Goal: Task Accomplishment & Management: Manage account settings

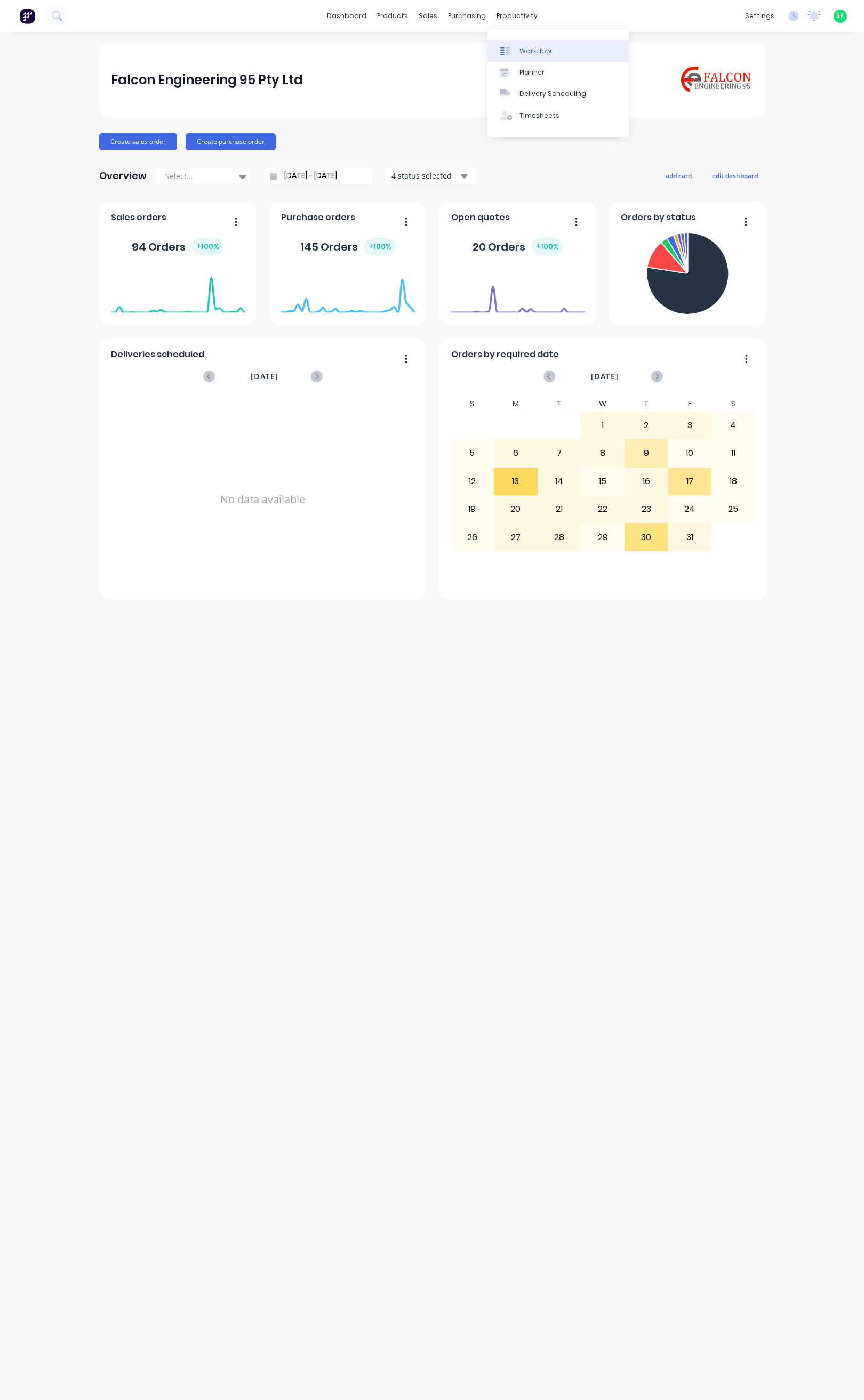
click at [524, 47] on div "Workflow" at bounding box center [536, 51] width 32 height 10
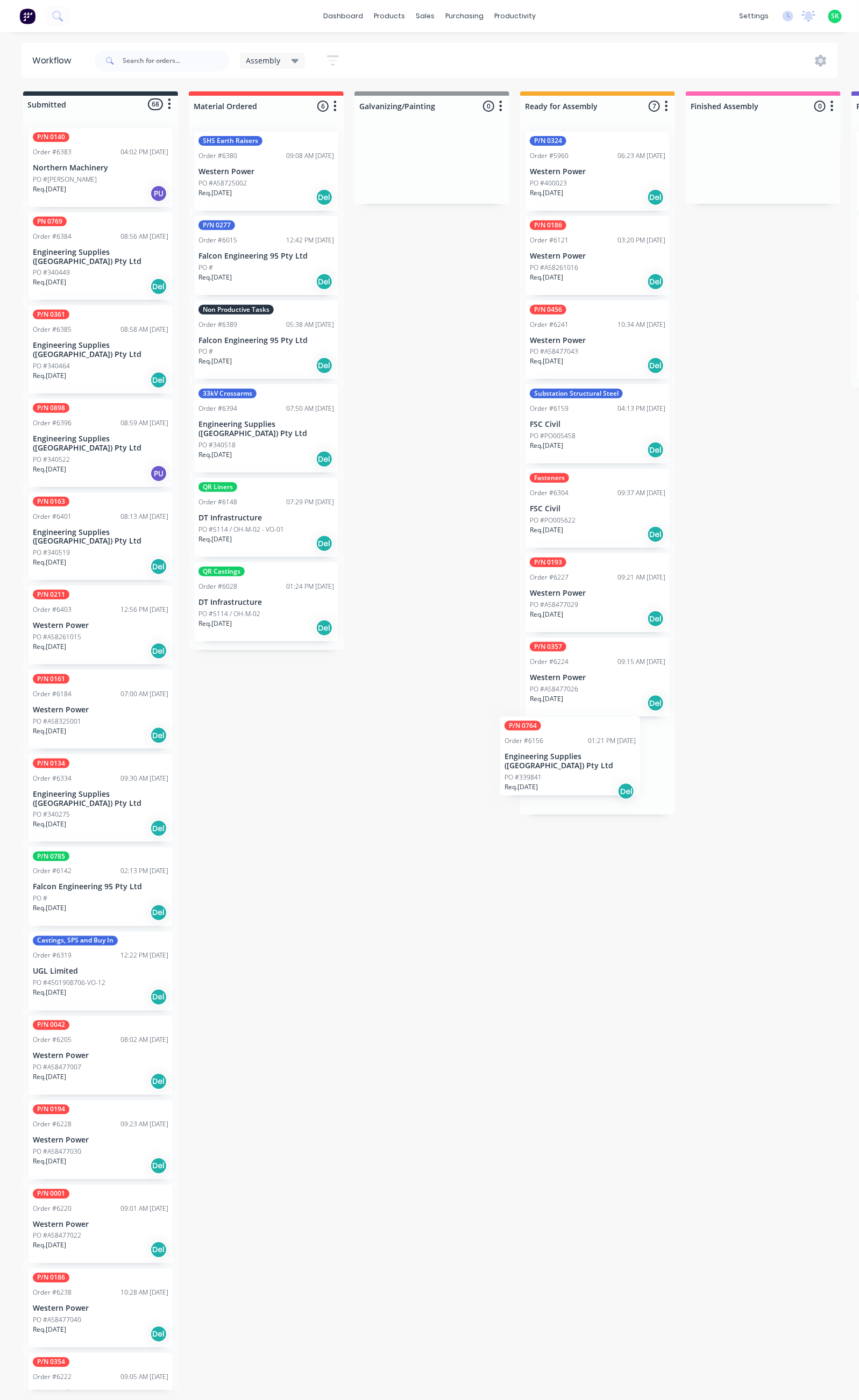
drag, startPoint x: 86, startPoint y: 257, endPoint x: 562, endPoint y: 766, distance: 696.9
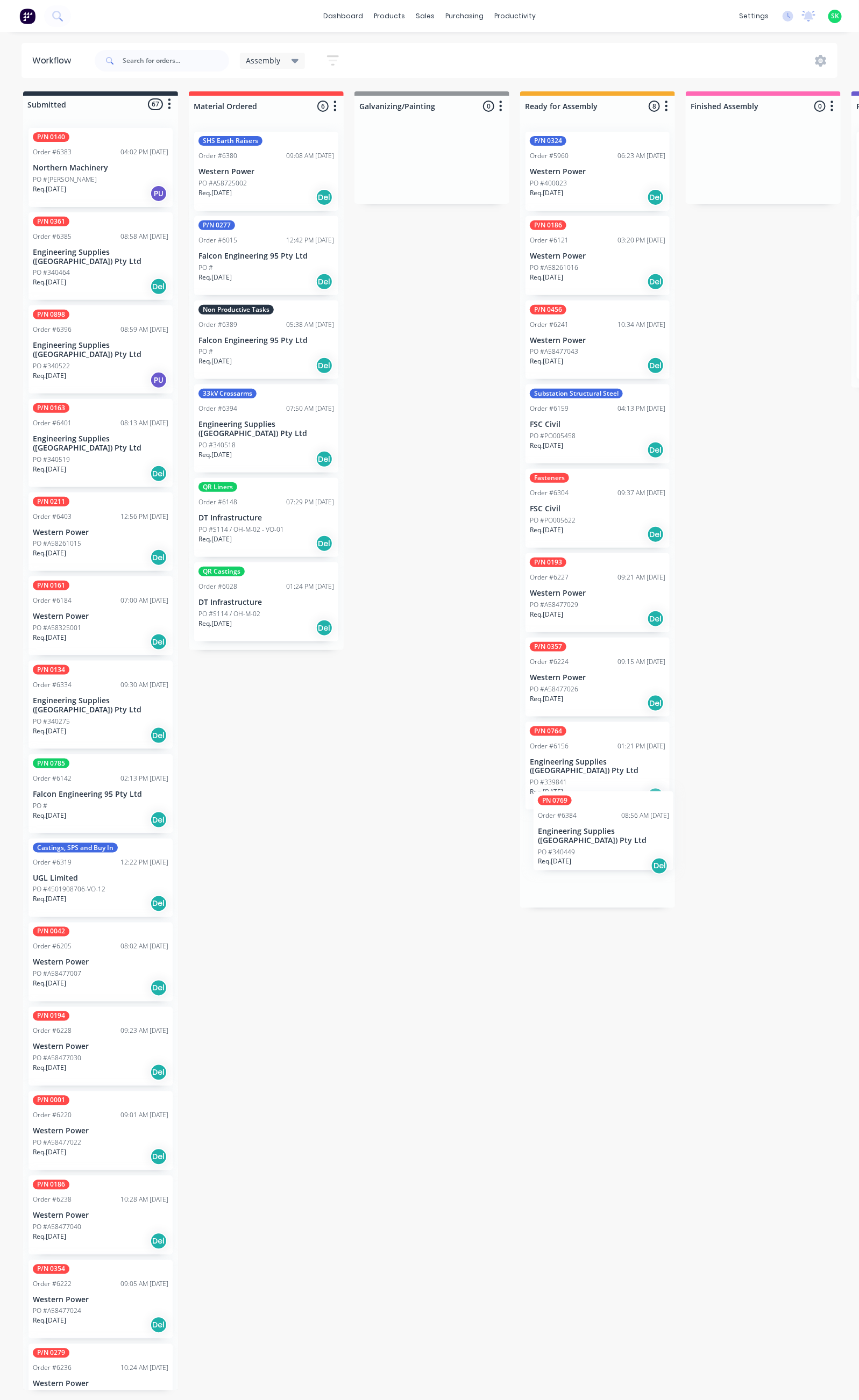
drag, startPoint x: 101, startPoint y: 237, endPoint x: 610, endPoint y: 825, distance: 777.7
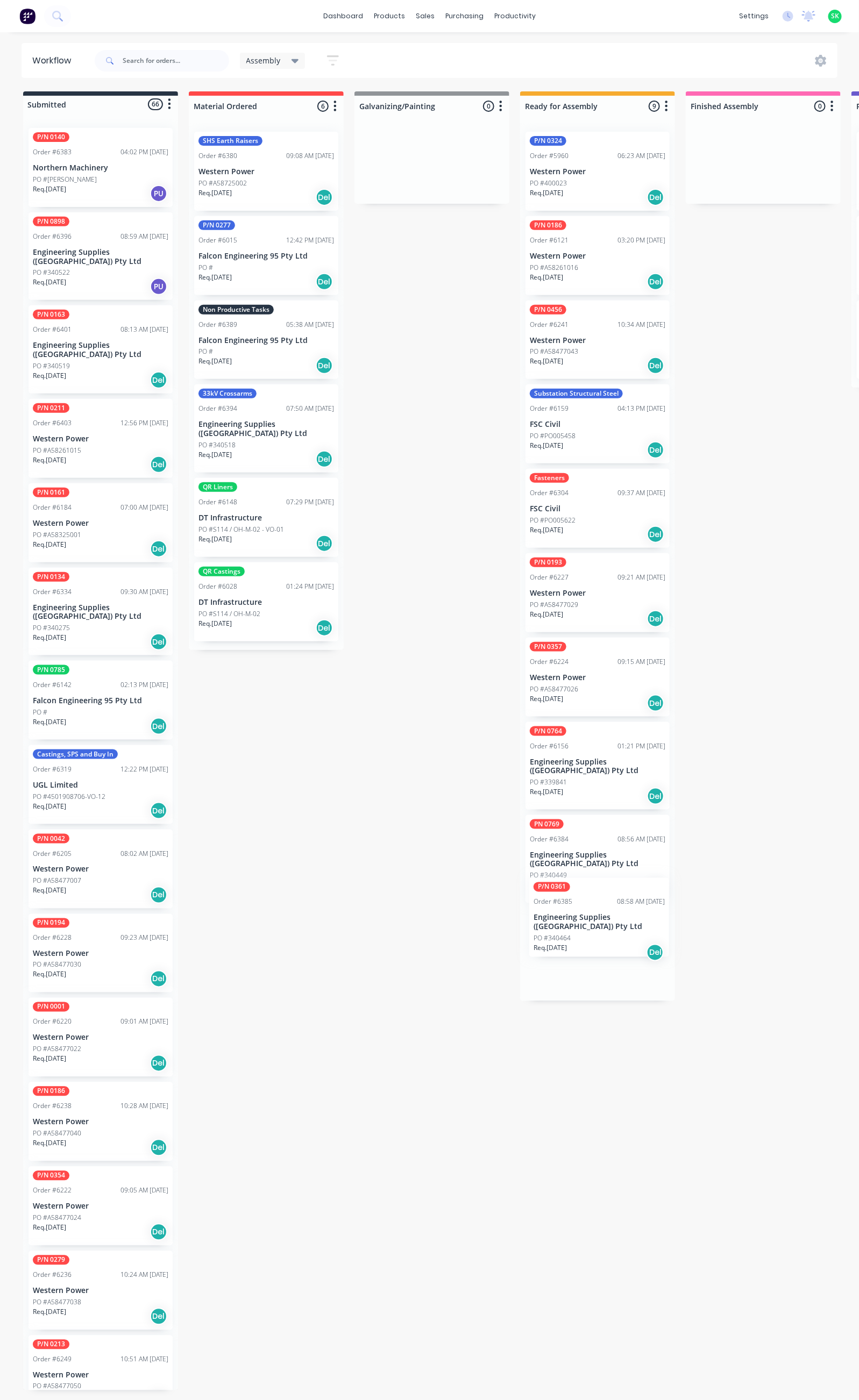
drag, startPoint x: 102, startPoint y: 250, endPoint x: 607, endPoint y: 923, distance: 841.4
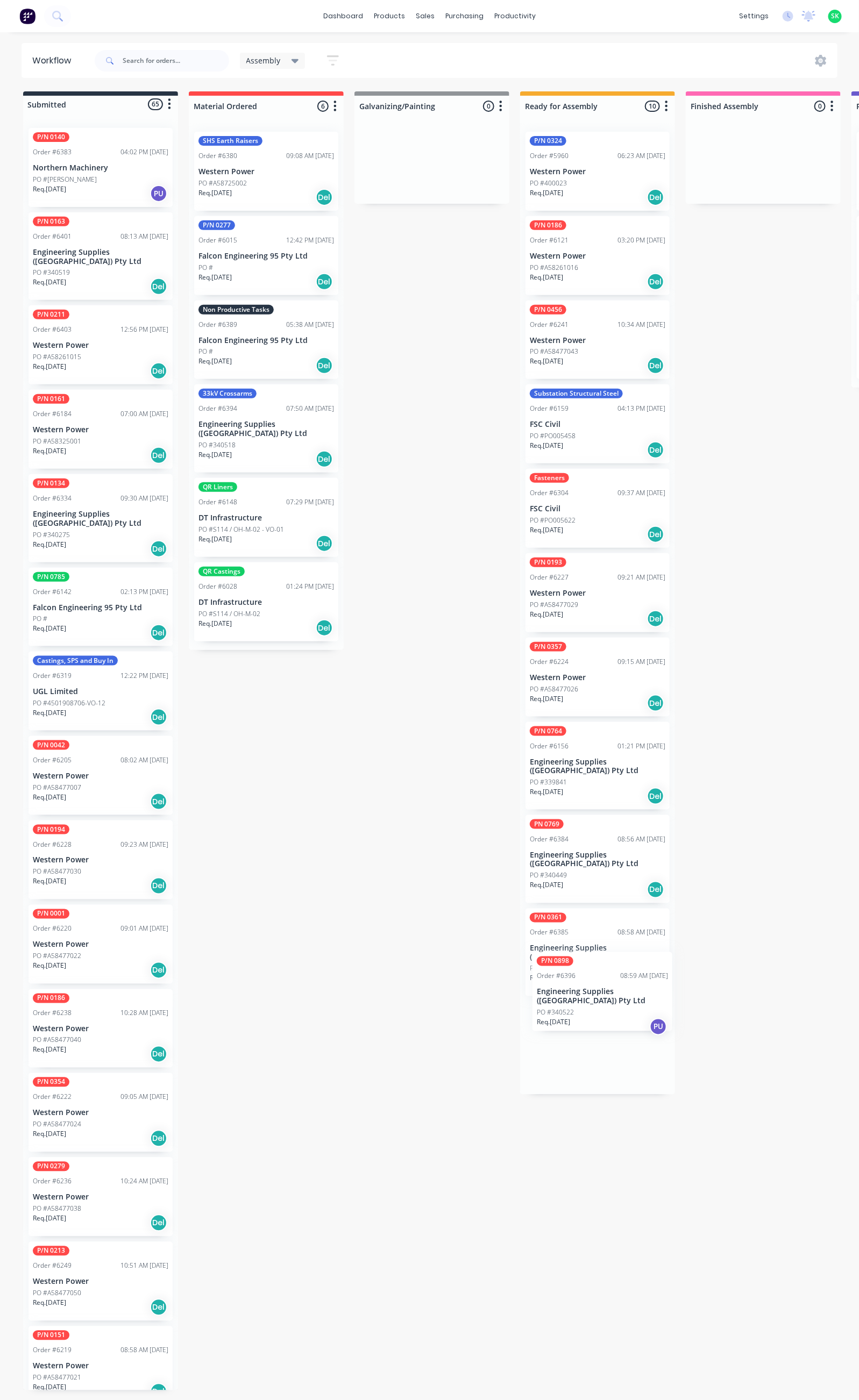
drag, startPoint x: 97, startPoint y: 234, endPoint x: 581, endPoint y: 935, distance: 851.9
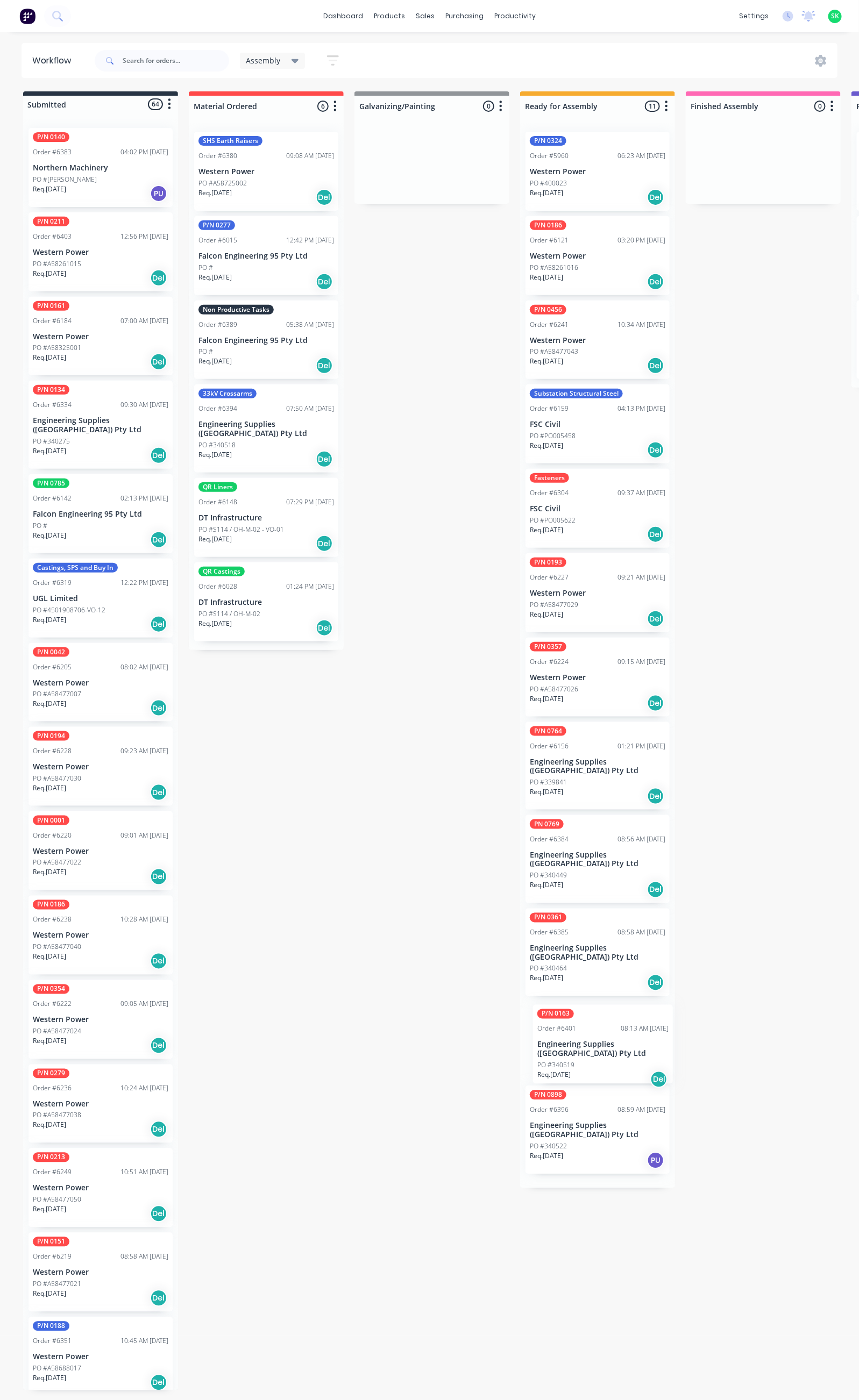
scroll to position [2, 0]
drag, startPoint x: 149, startPoint y: 287, endPoint x: 623, endPoint y: 1106, distance: 946.3
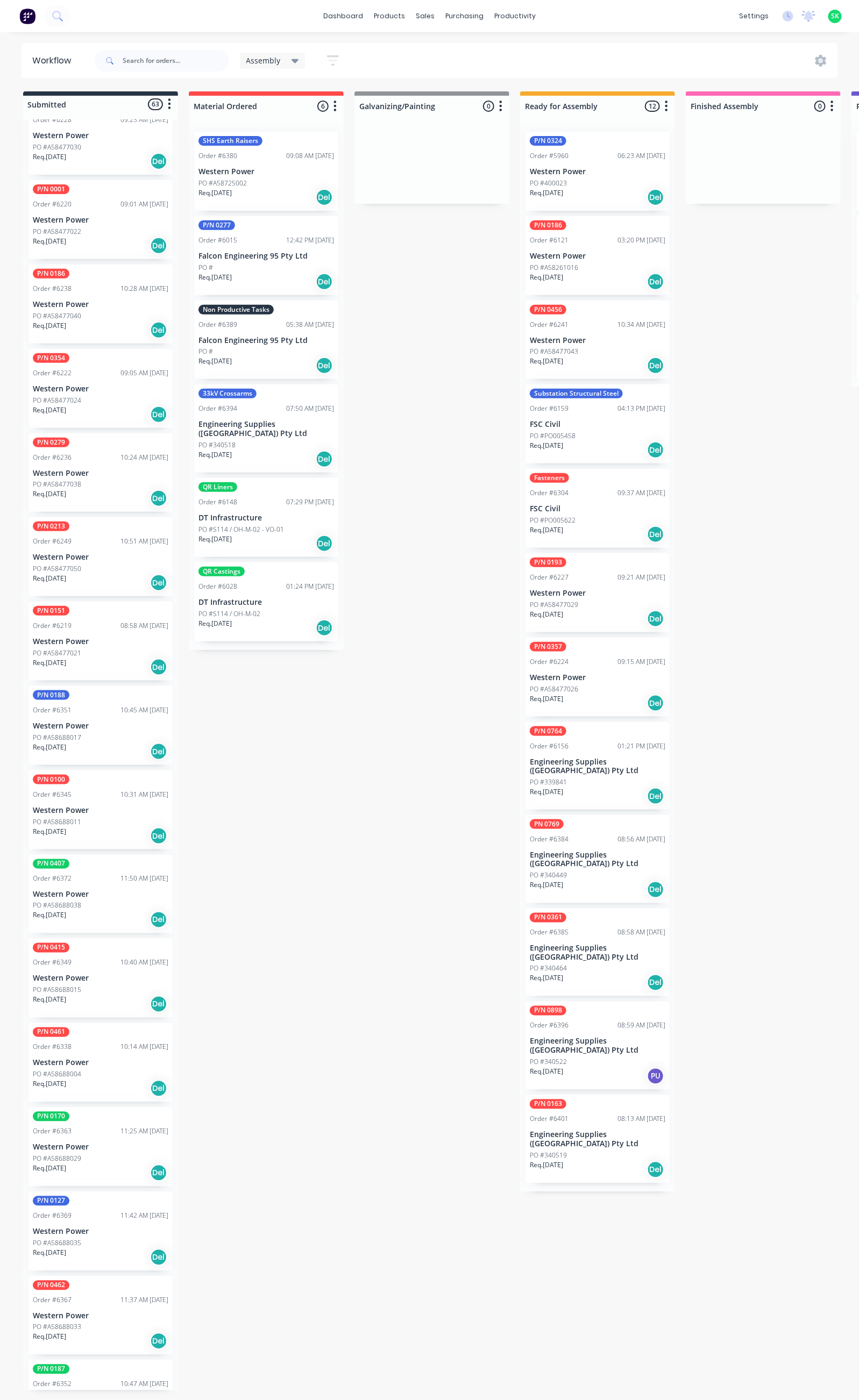
scroll to position [645, 0]
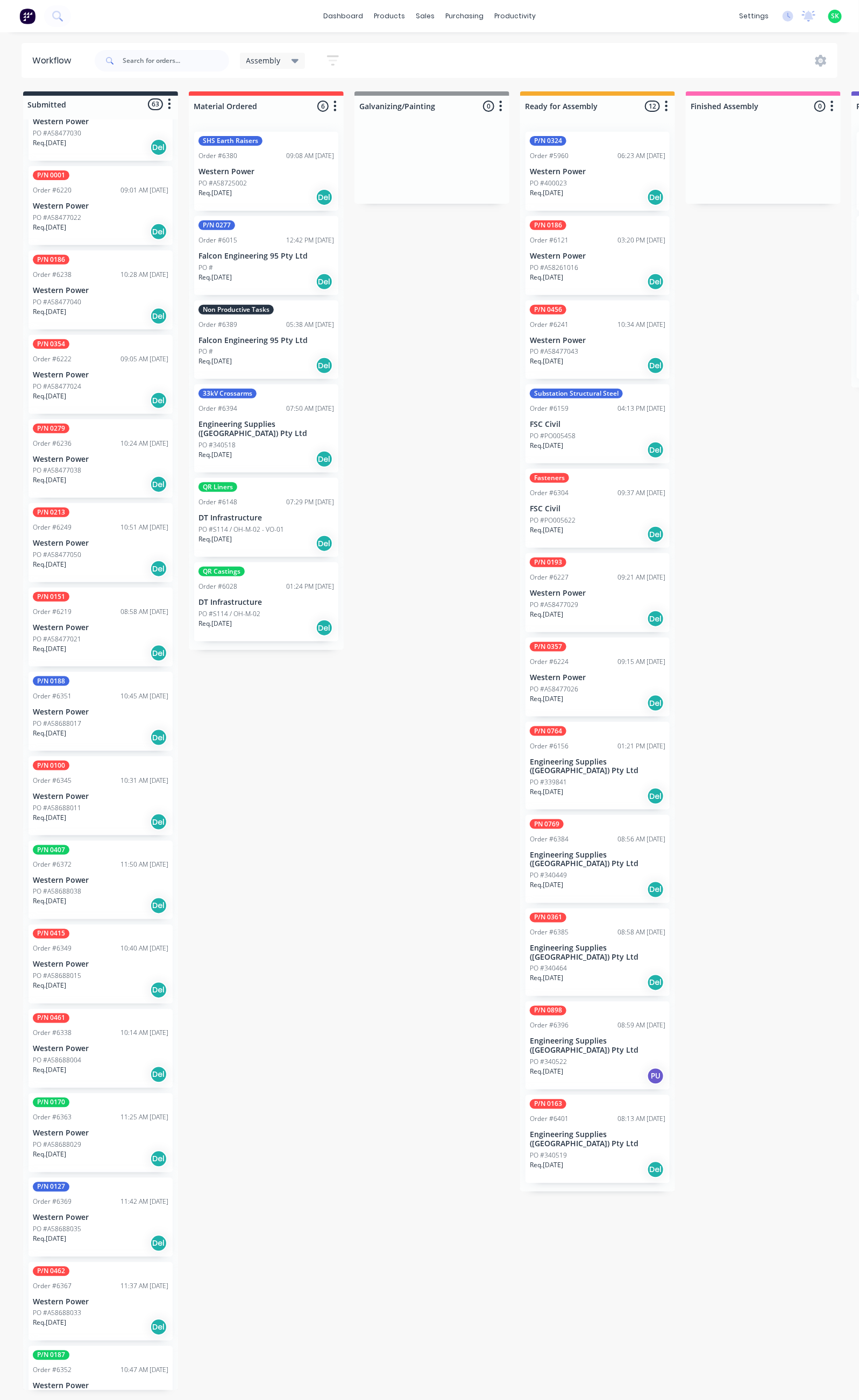
click at [93, 960] on p "Western Power" at bounding box center [101, 965] width 136 height 9
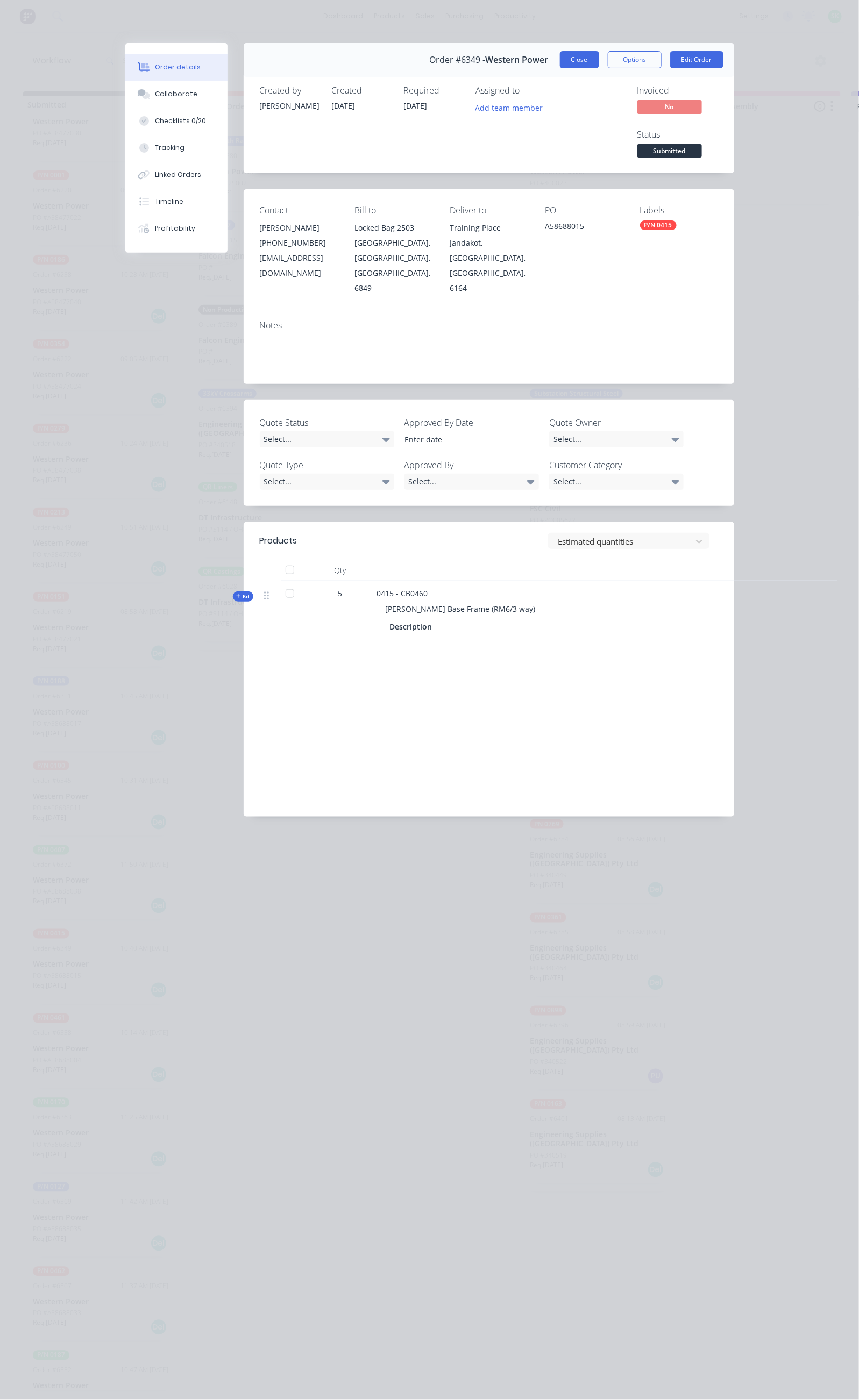
click at [599, 64] on button "Close" at bounding box center [580, 60] width 39 height 17
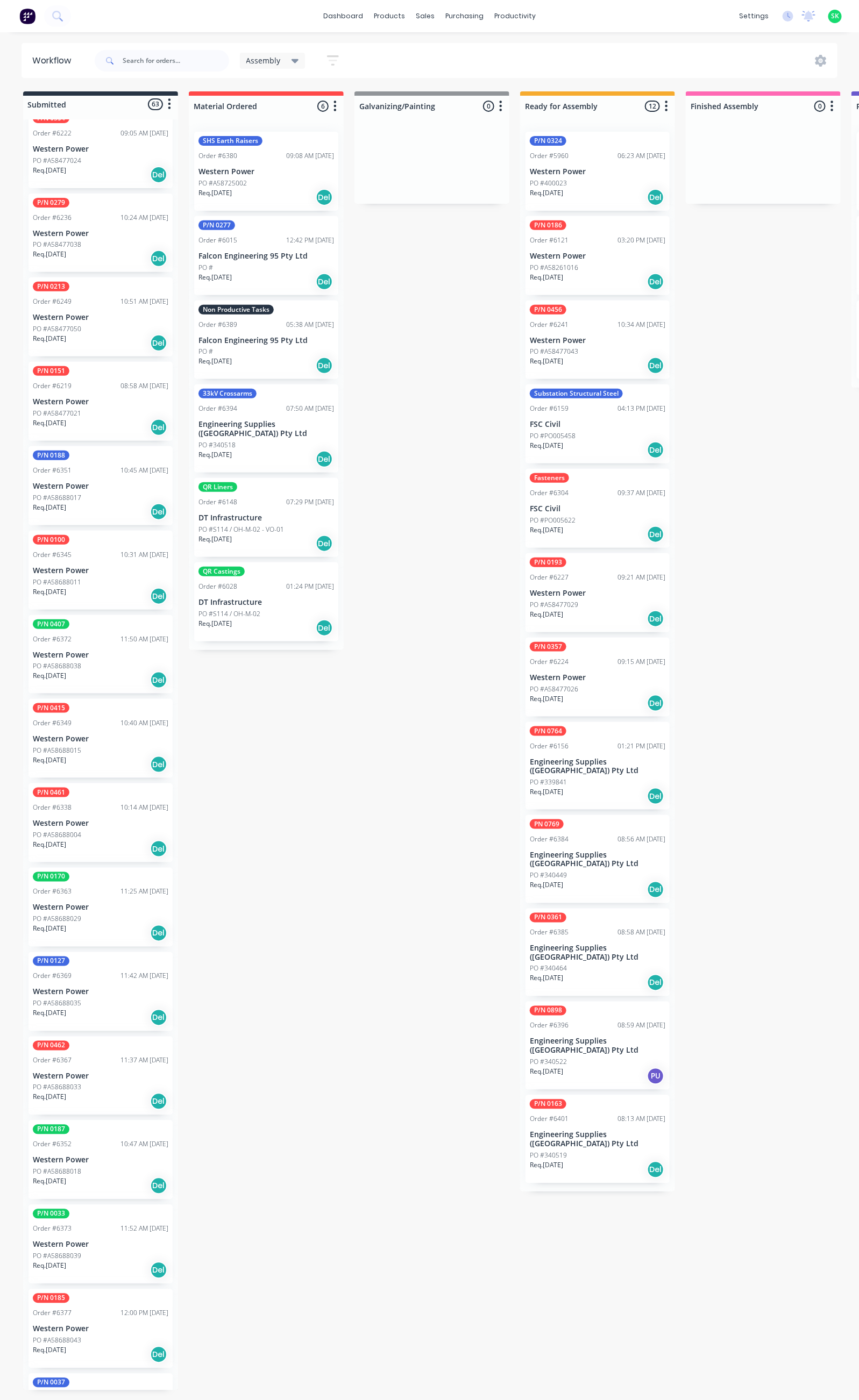
scroll to position [887, 0]
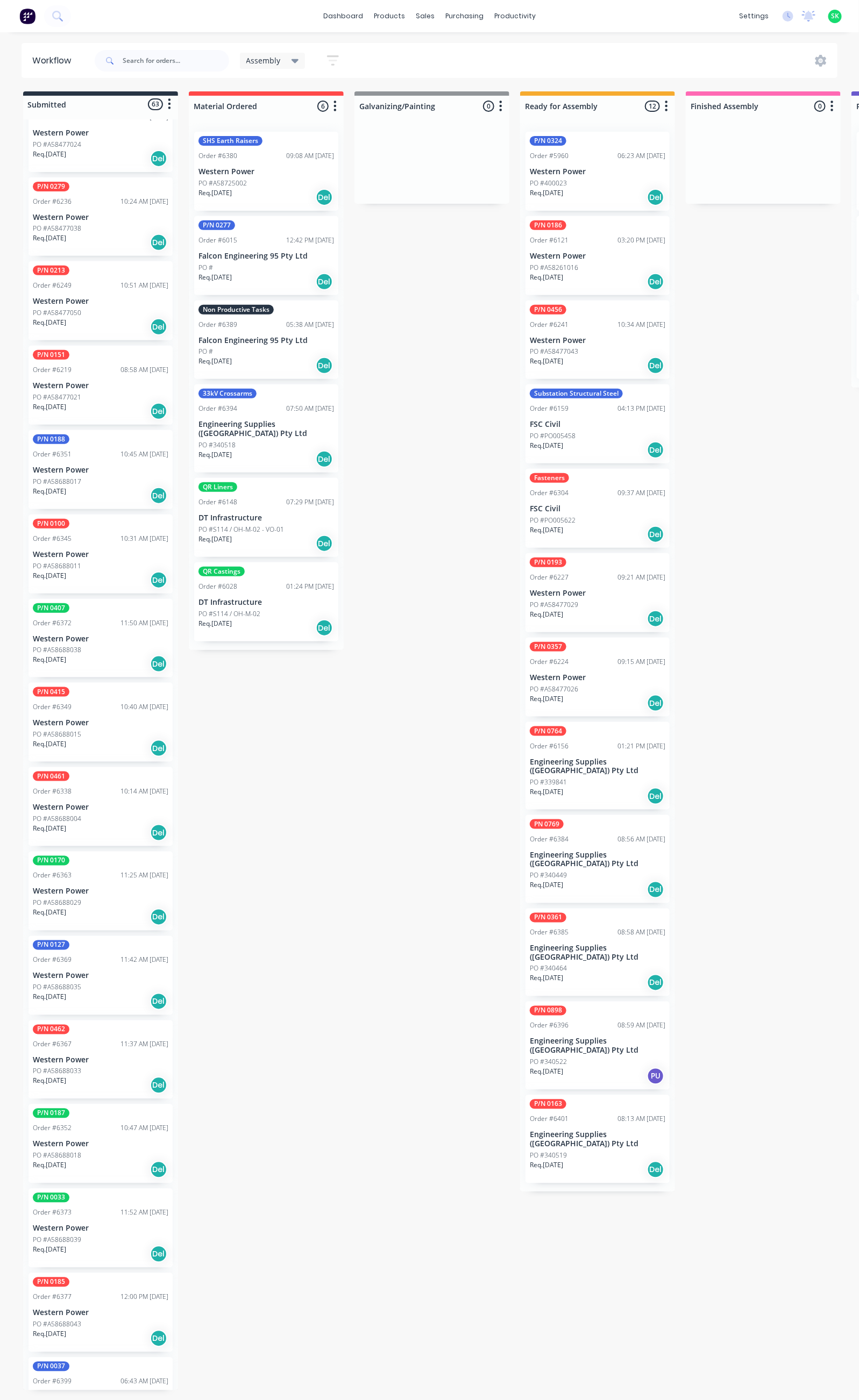
click at [110, 1161] on div "Req. 24/11/25 Del" at bounding box center [101, 1170] width 136 height 19
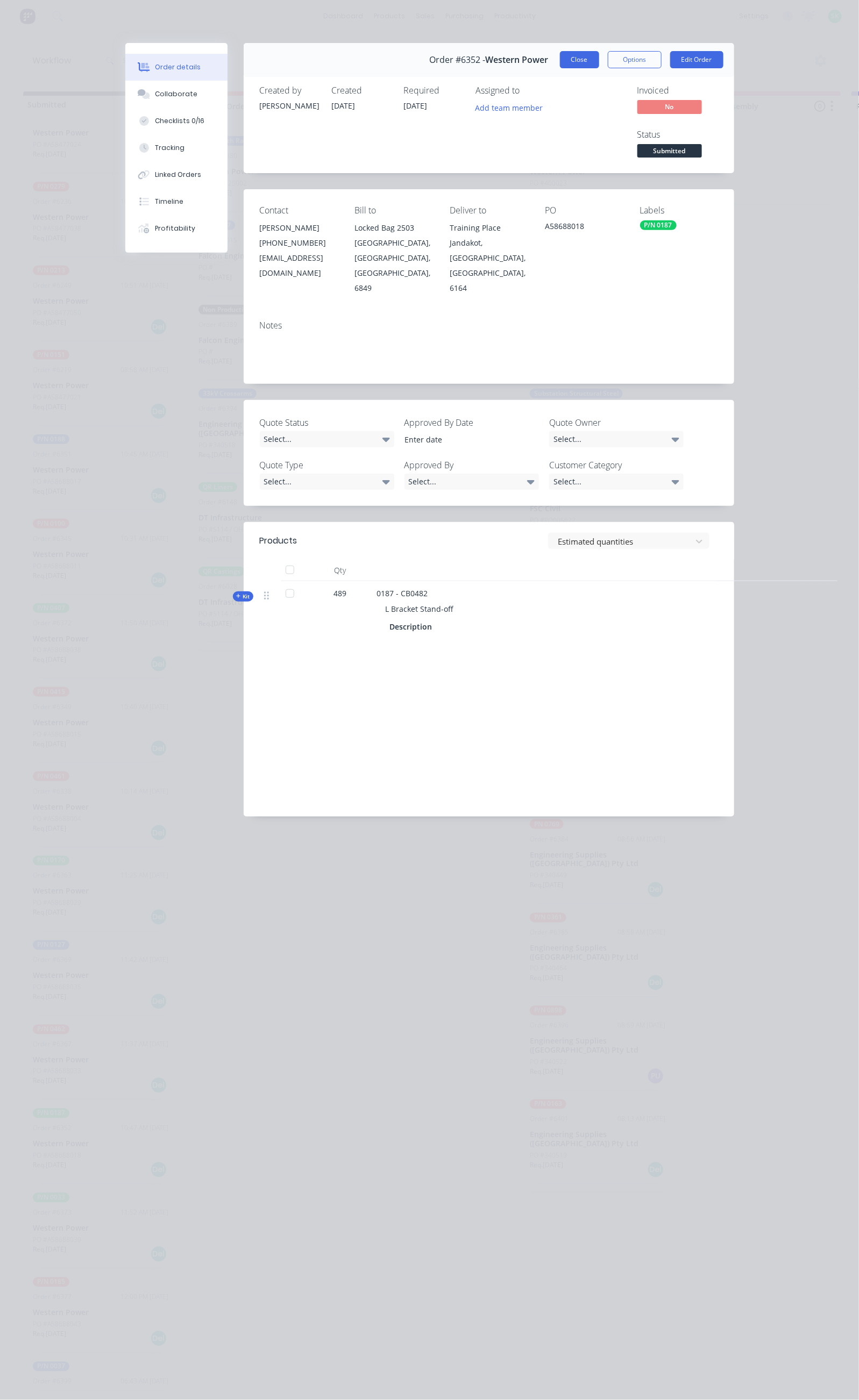
click at [599, 55] on button "Close" at bounding box center [580, 60] width 39 height 17
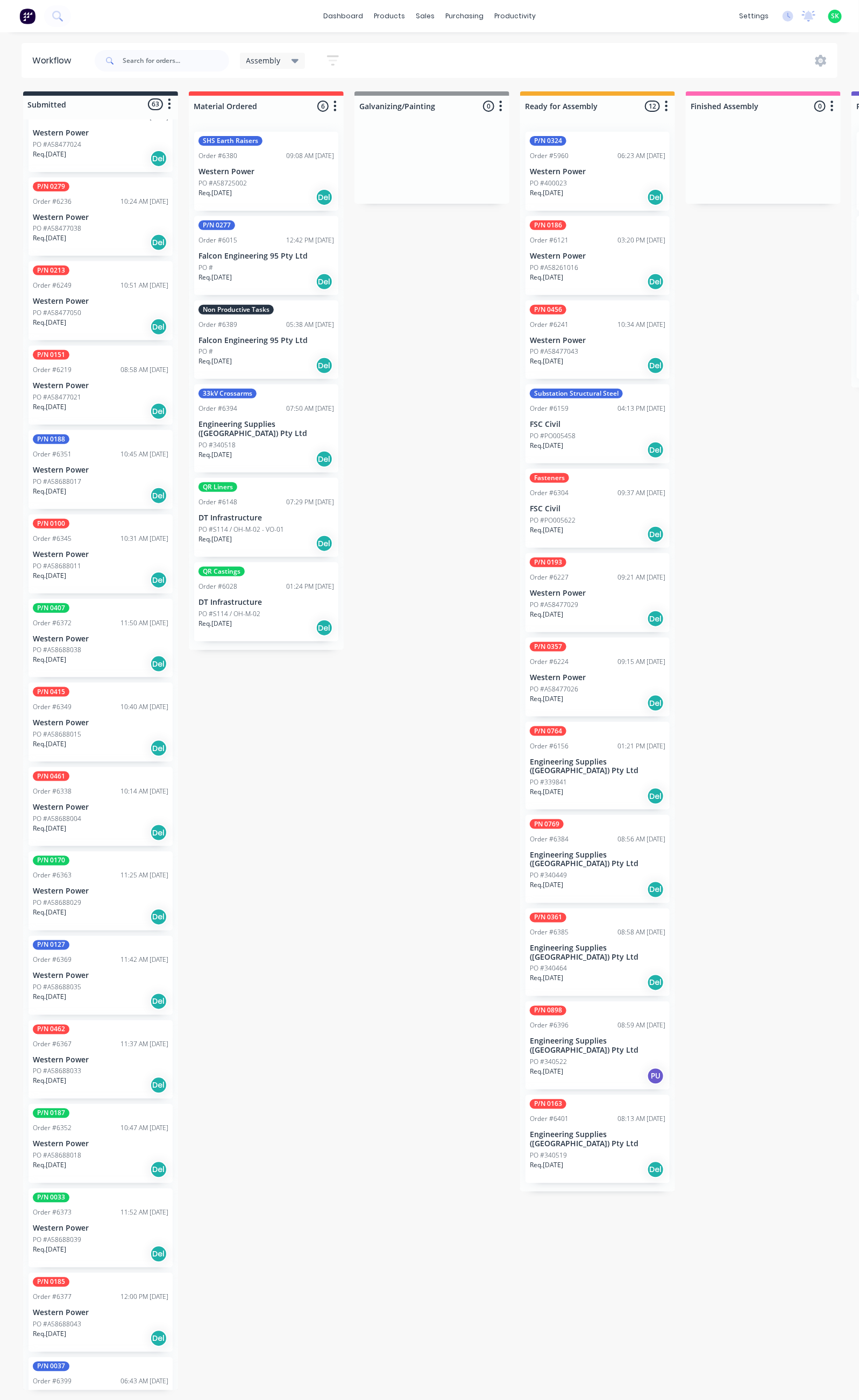
scroll to position [968, 0]
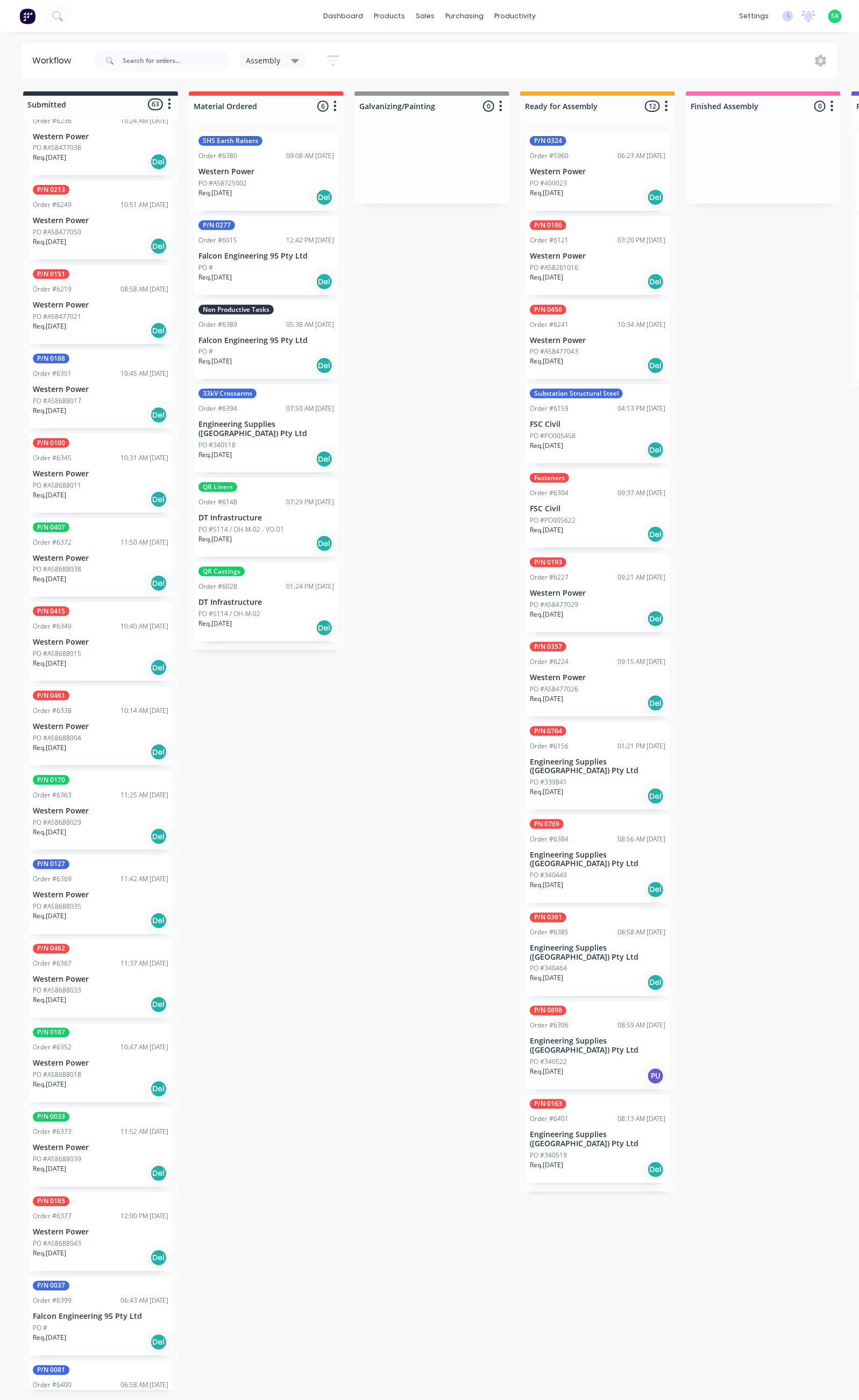
click at [113, 1213] on div "P/N 0185 Order #6377 12:00 PM 30/09/25 Western Power PO #A58688043 Req. 24/11/2…" at bounding box center [100, 1232] width 144 height 79
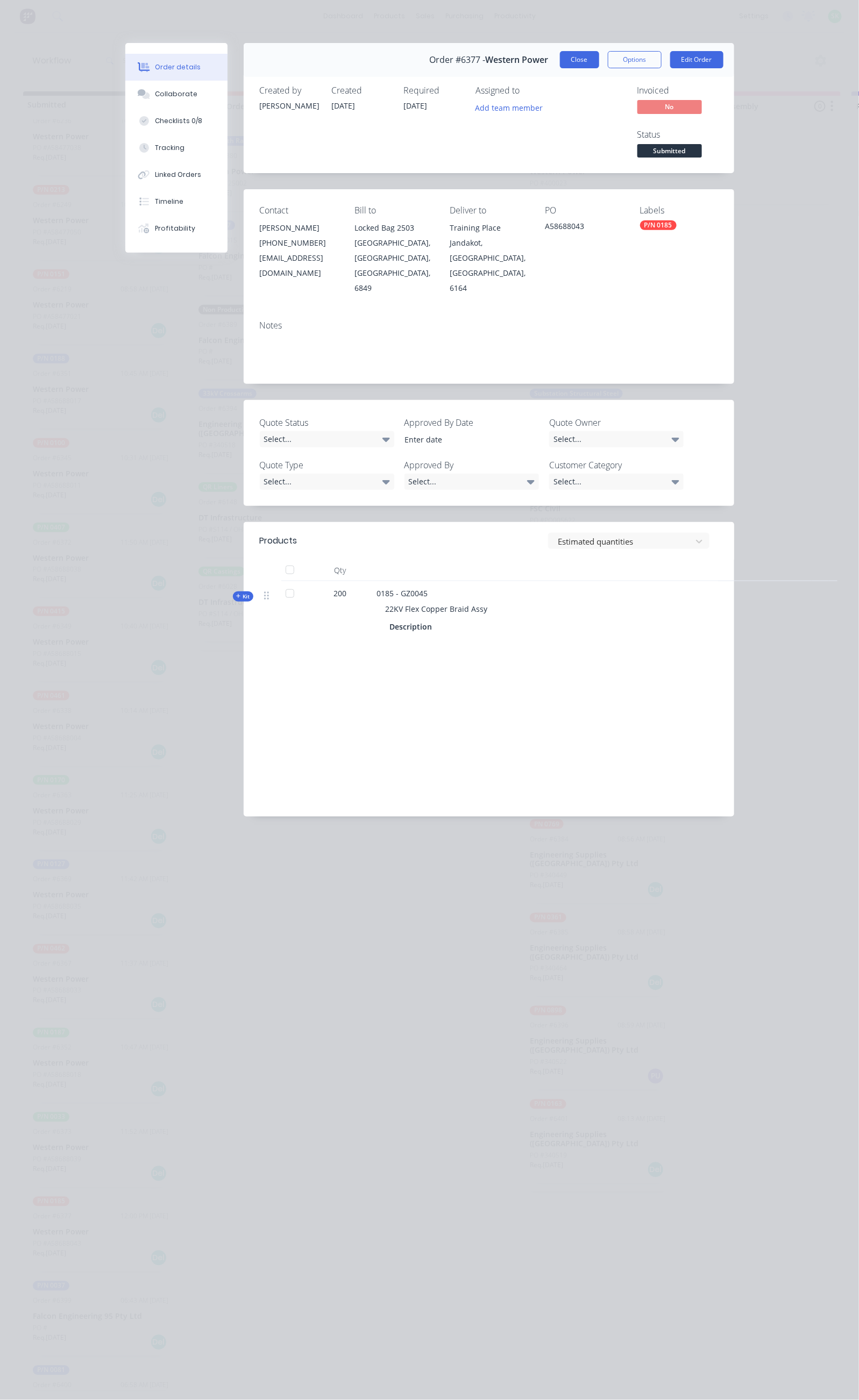
click at [599, 54] on button "Close" at bounding box center [580, 60] width 39 height 17
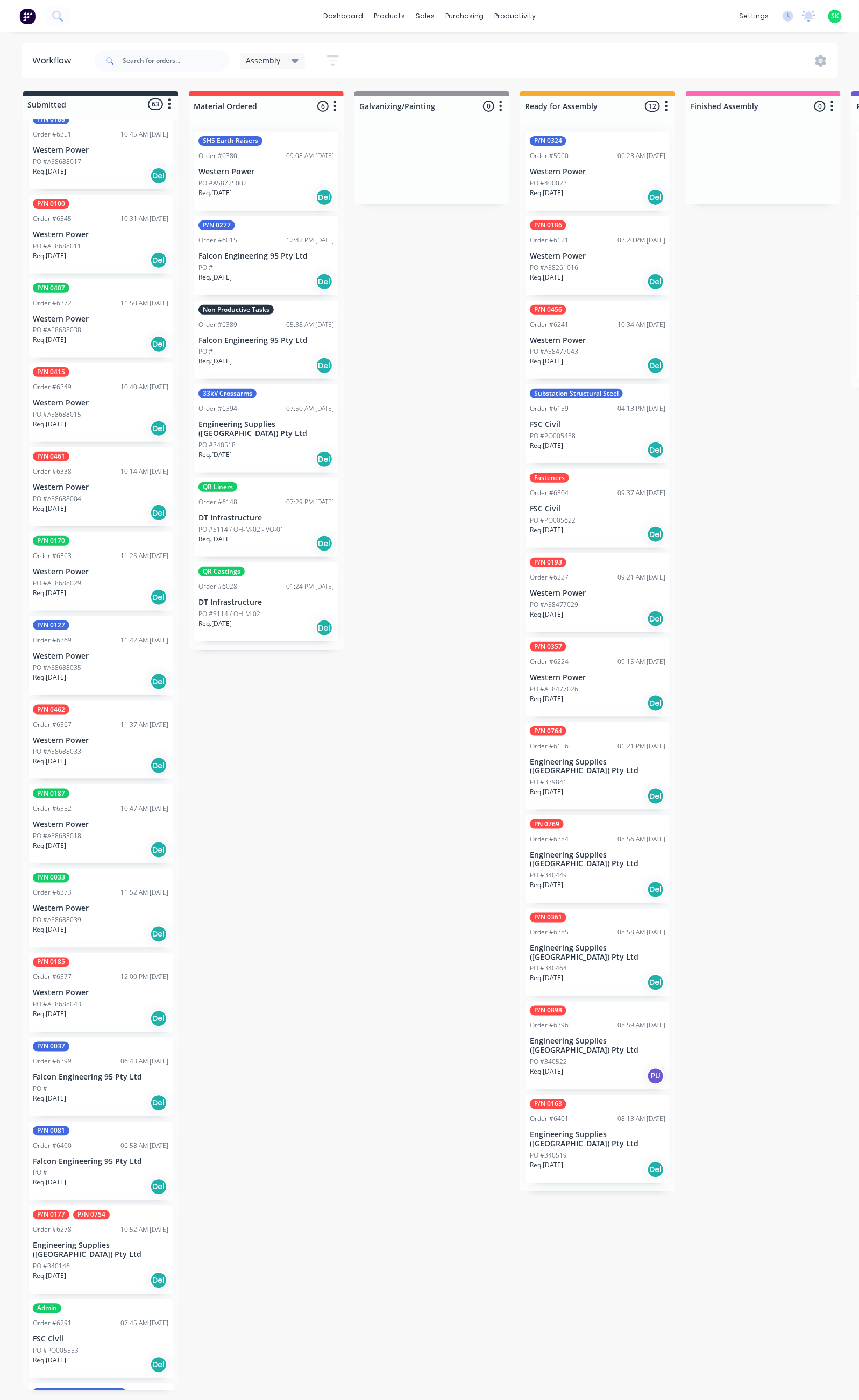
scroll to position [1210, 0]
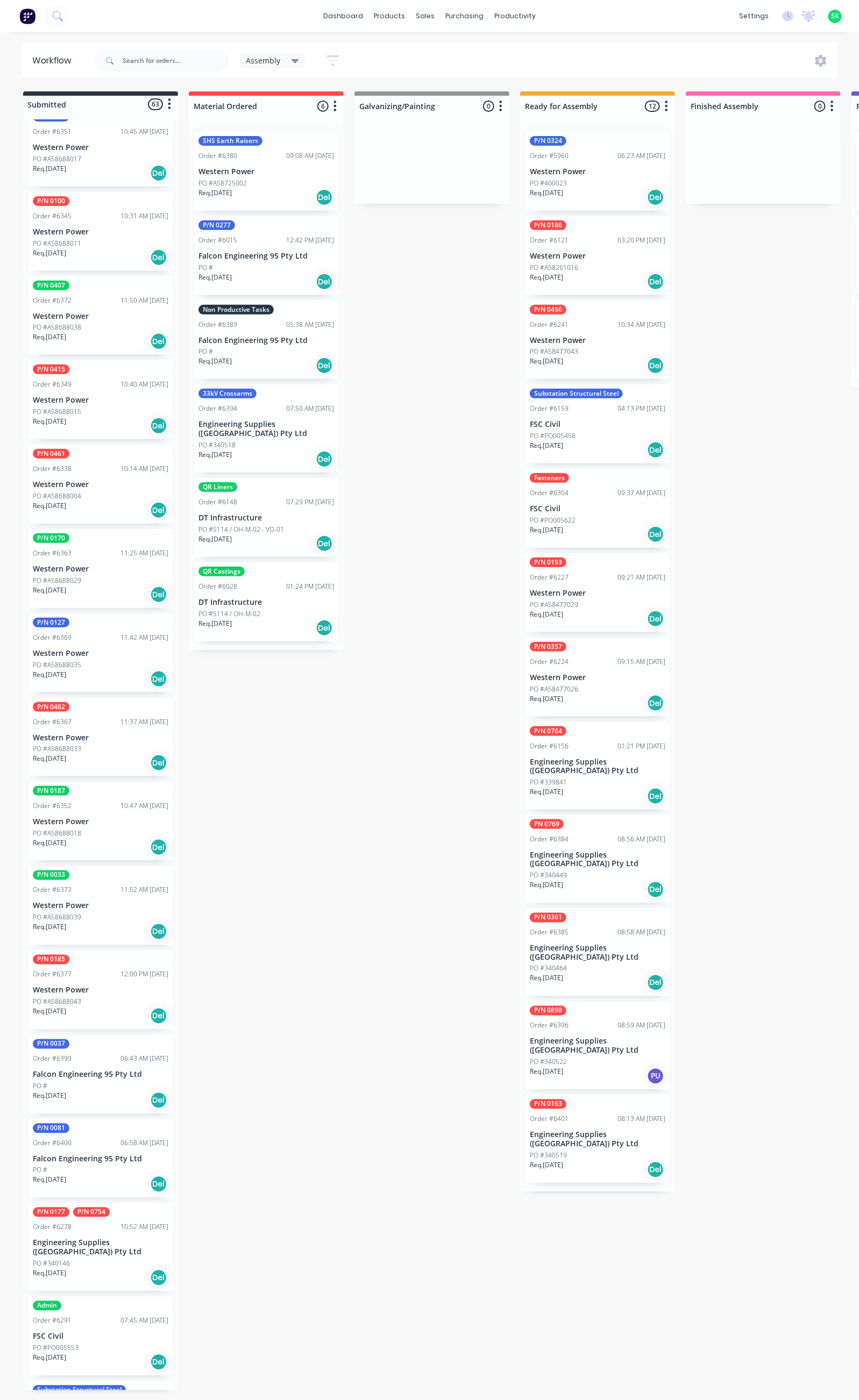
click at [117, 1091] on div "Req. 28/11/25 Del" at bounding box center [101, 1100] width 136 height 19
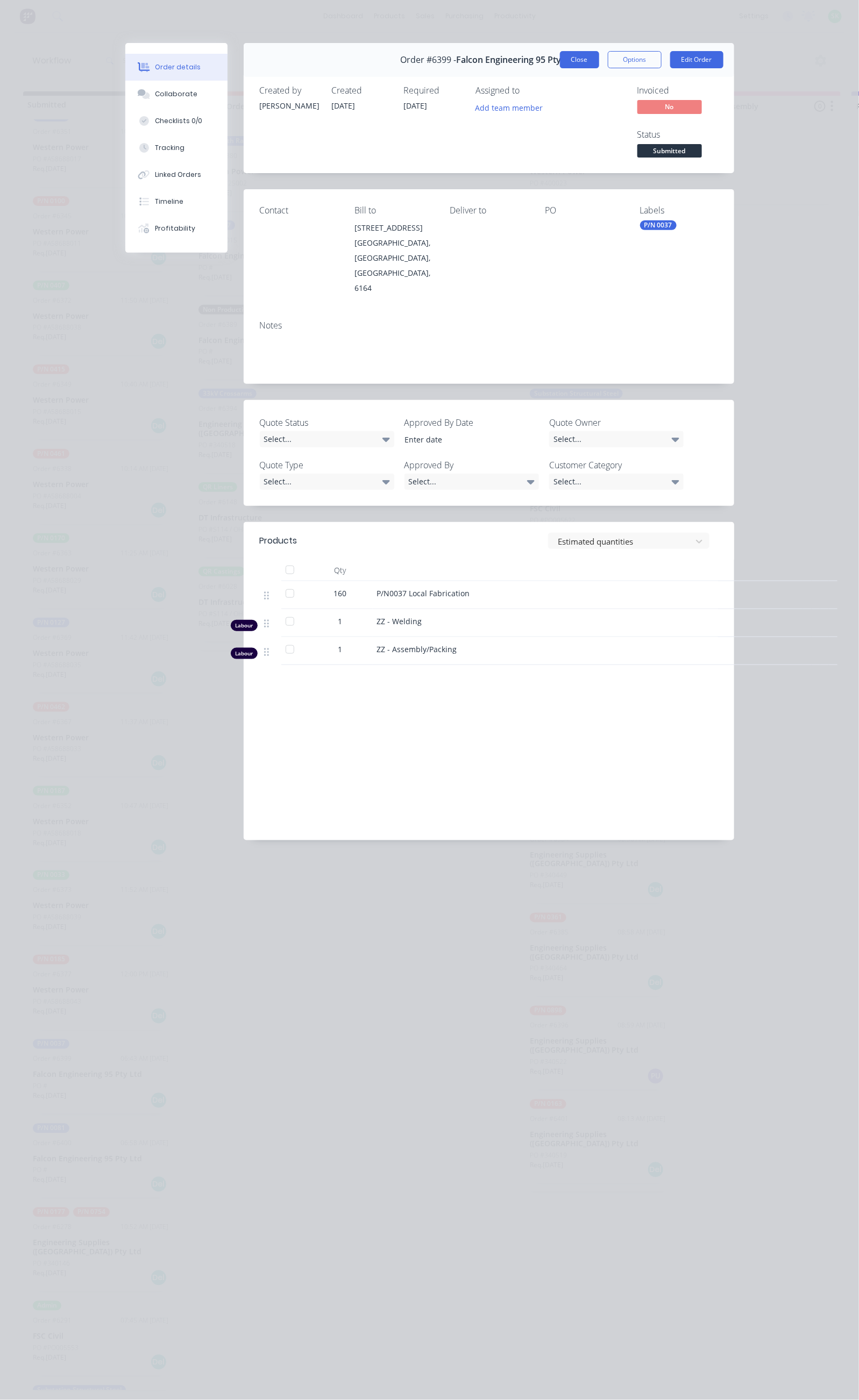
click at [599, 61] on button "Close" at bounding box center [580, 60] width 39 height 17
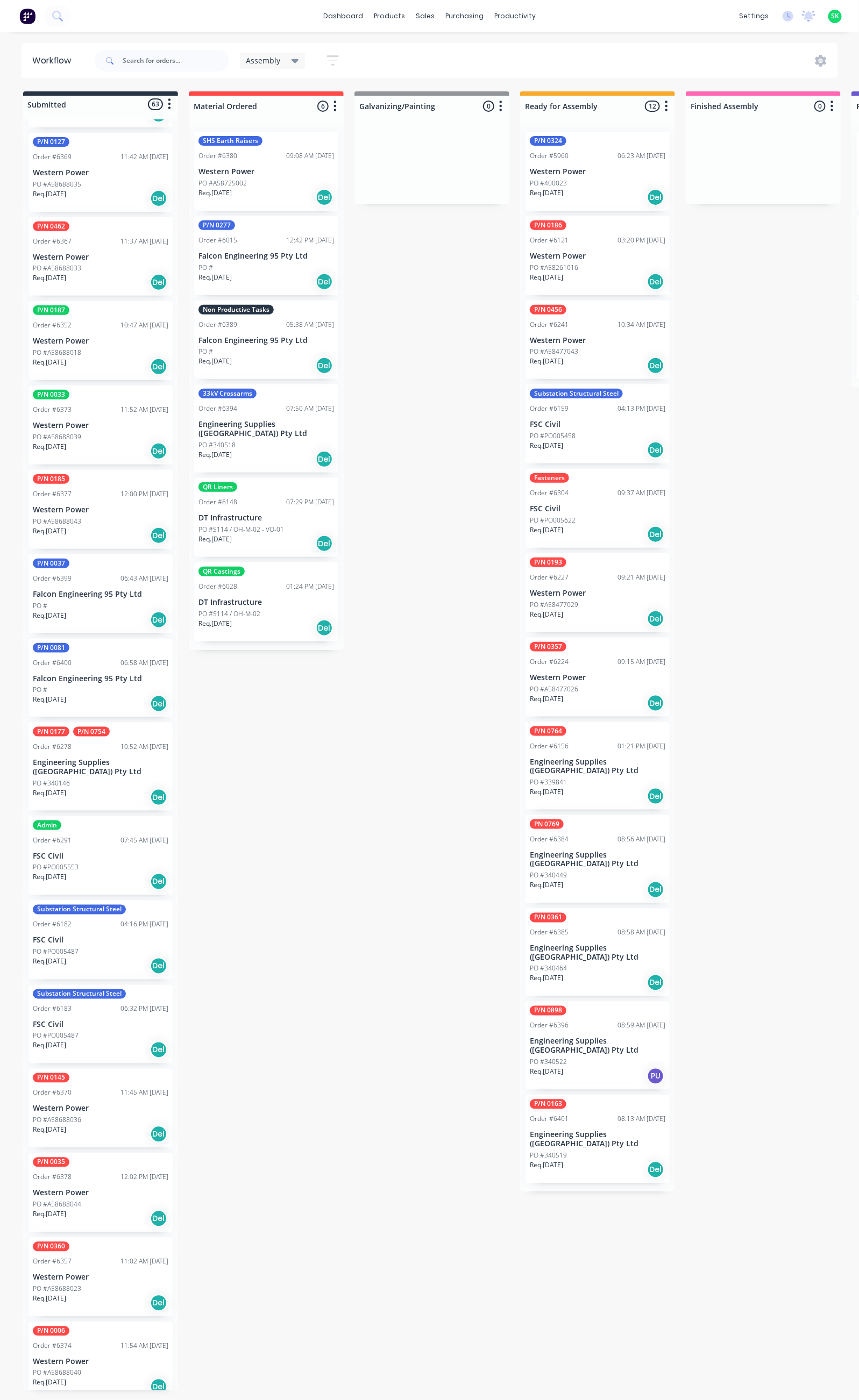
scroll to position [1694, 0]
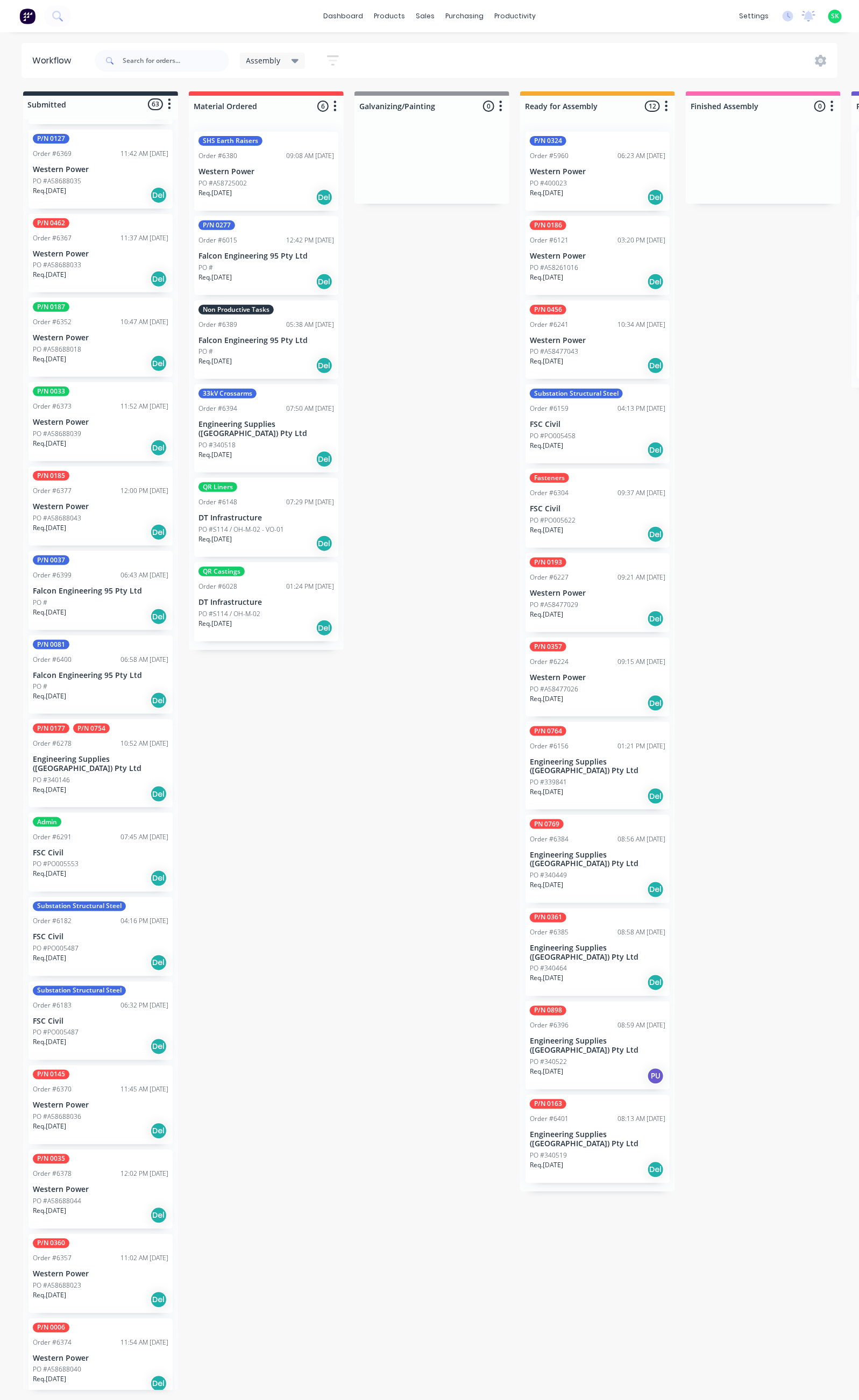
click at [99, 1122] on div "Req. 24/12/25 Del" at bounding box center [101, 1131] width 136 height 19
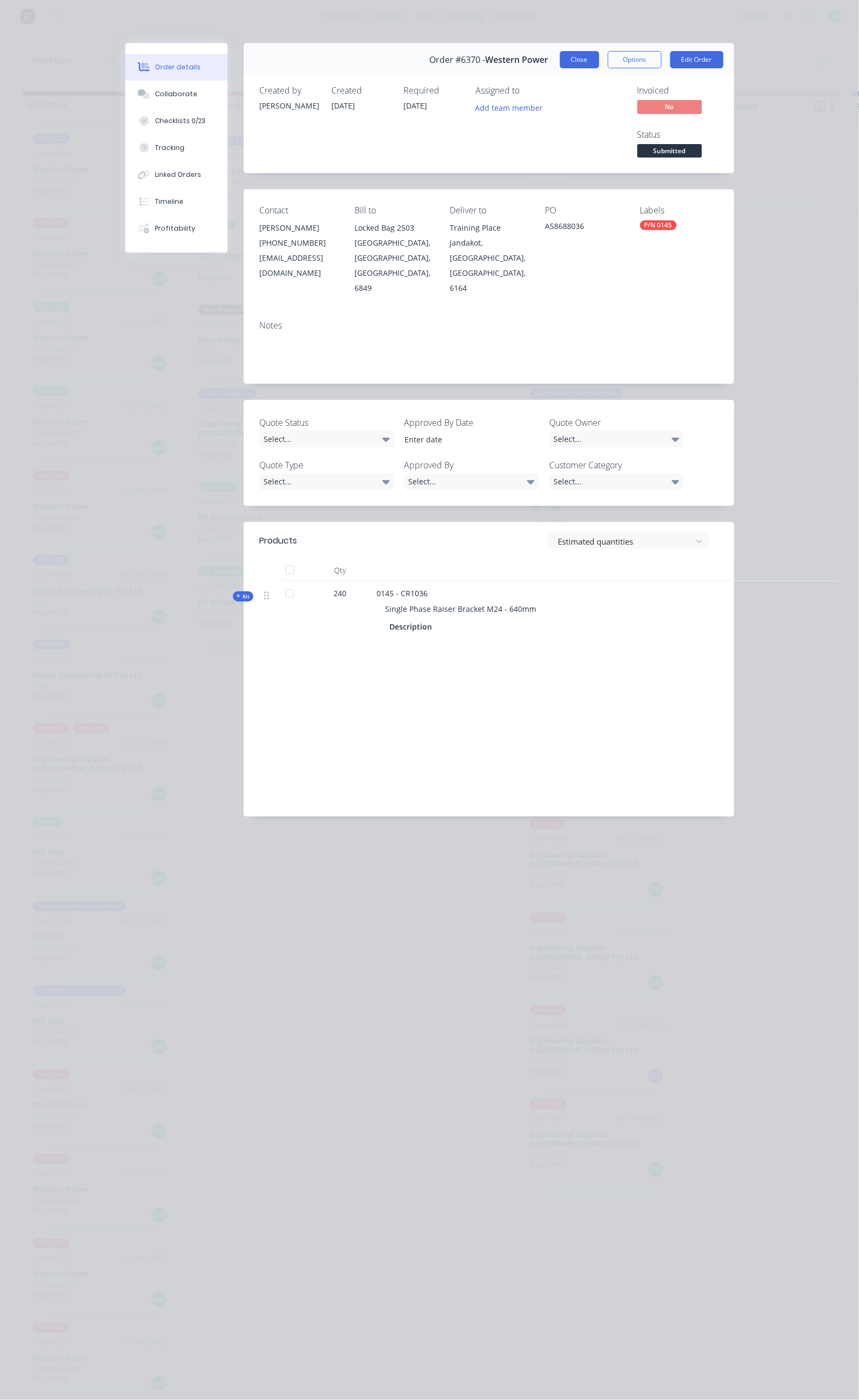
click at [599, 56] on button "Close" at bounding box center [580, 60] width 39 height 17
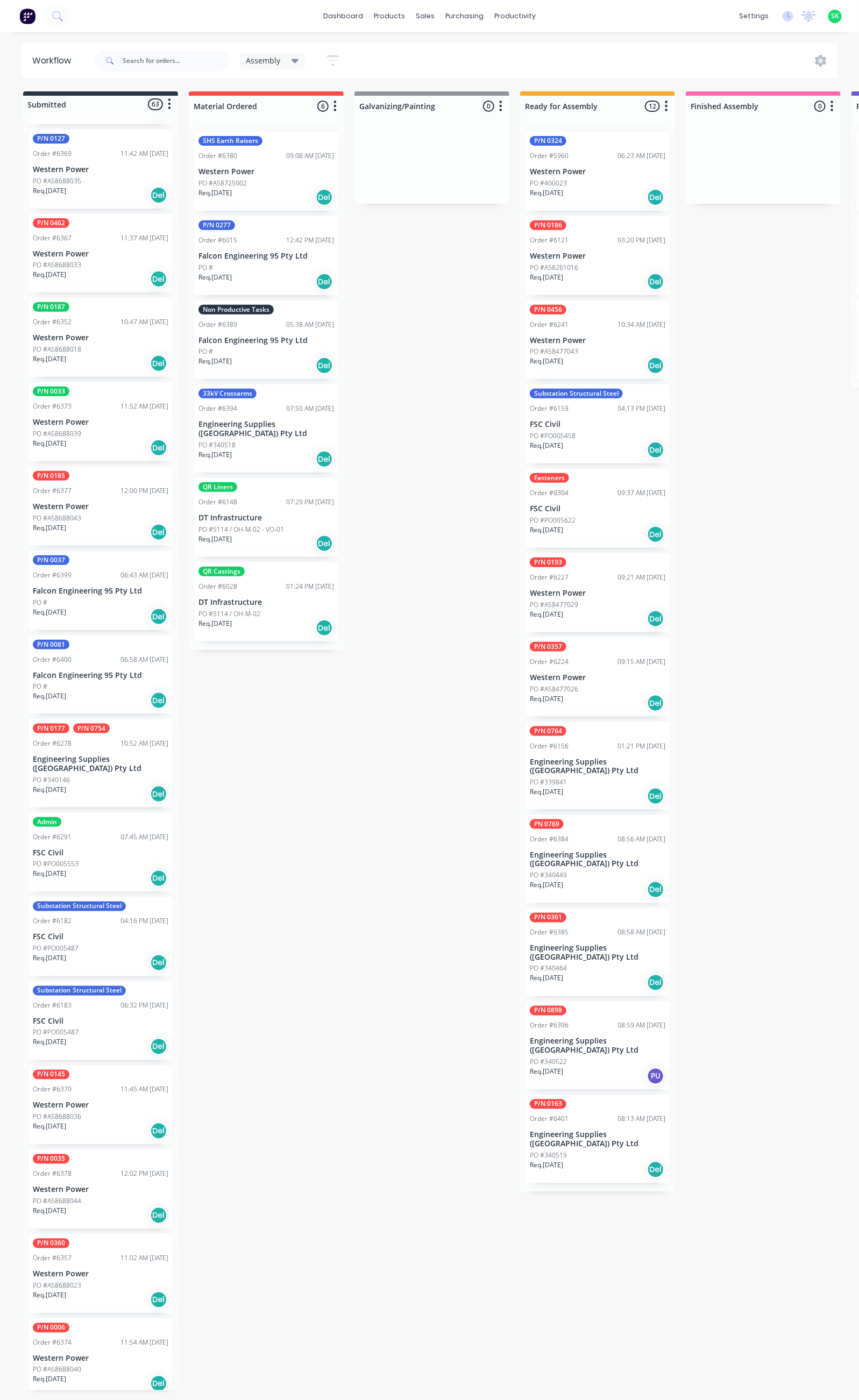
click at [103, 1291] on div "Req. 24/12/25 Del" at bounding box center [101, 1300] width 136 height 19
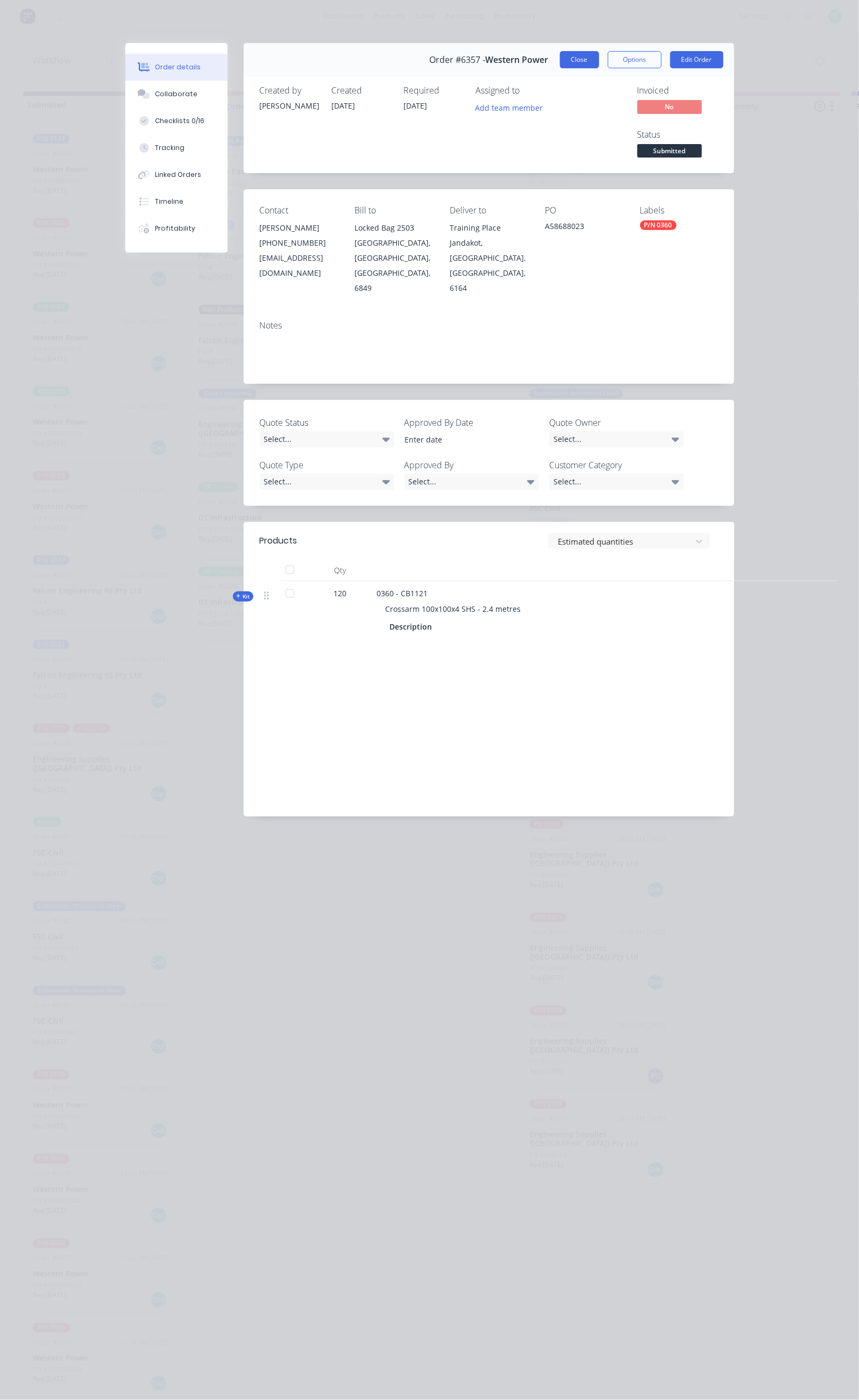
click at [599, 64] on button "Close" at bounding box center [580, 60] width 39 height 17
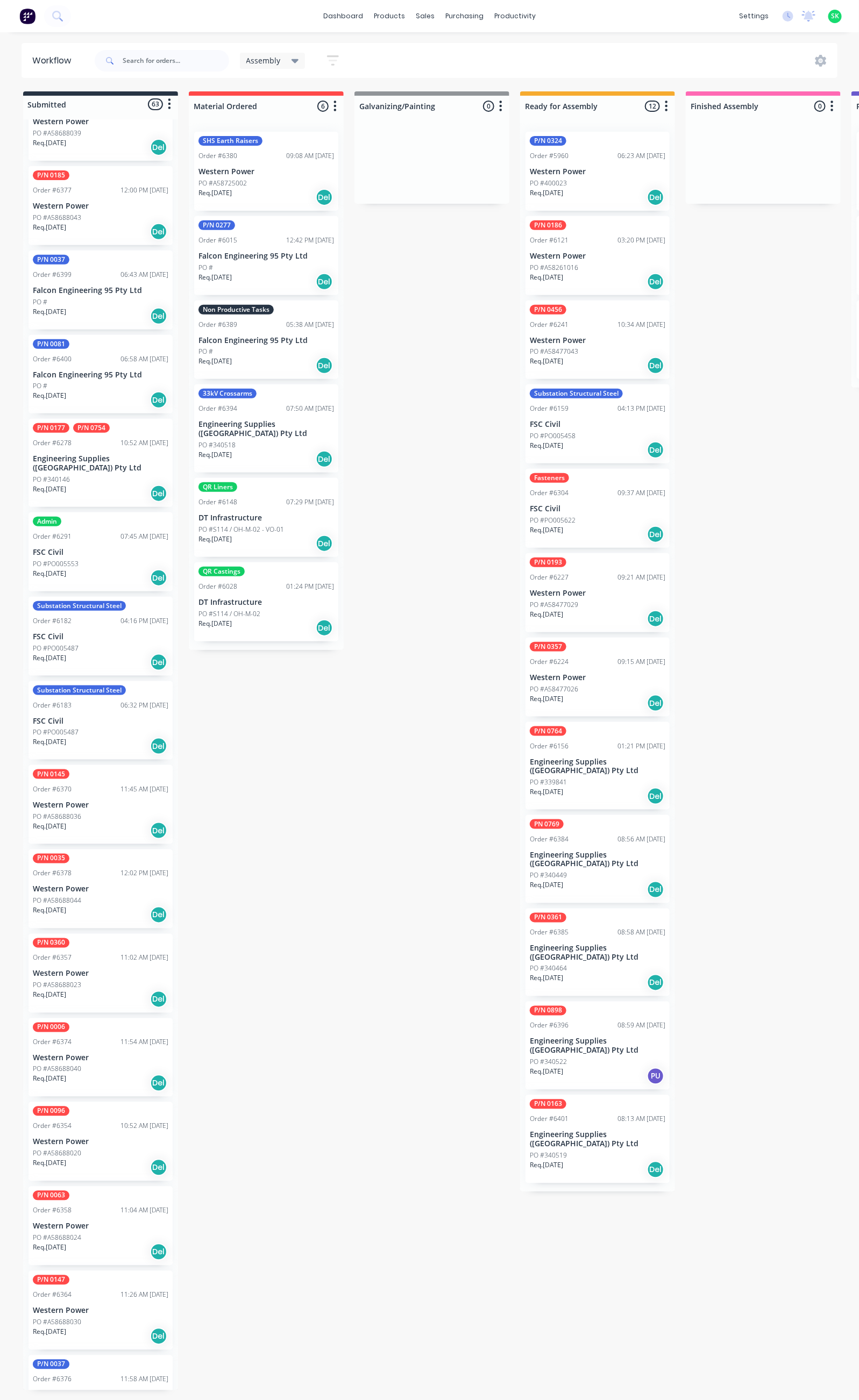
scroll to position [2016, 0]
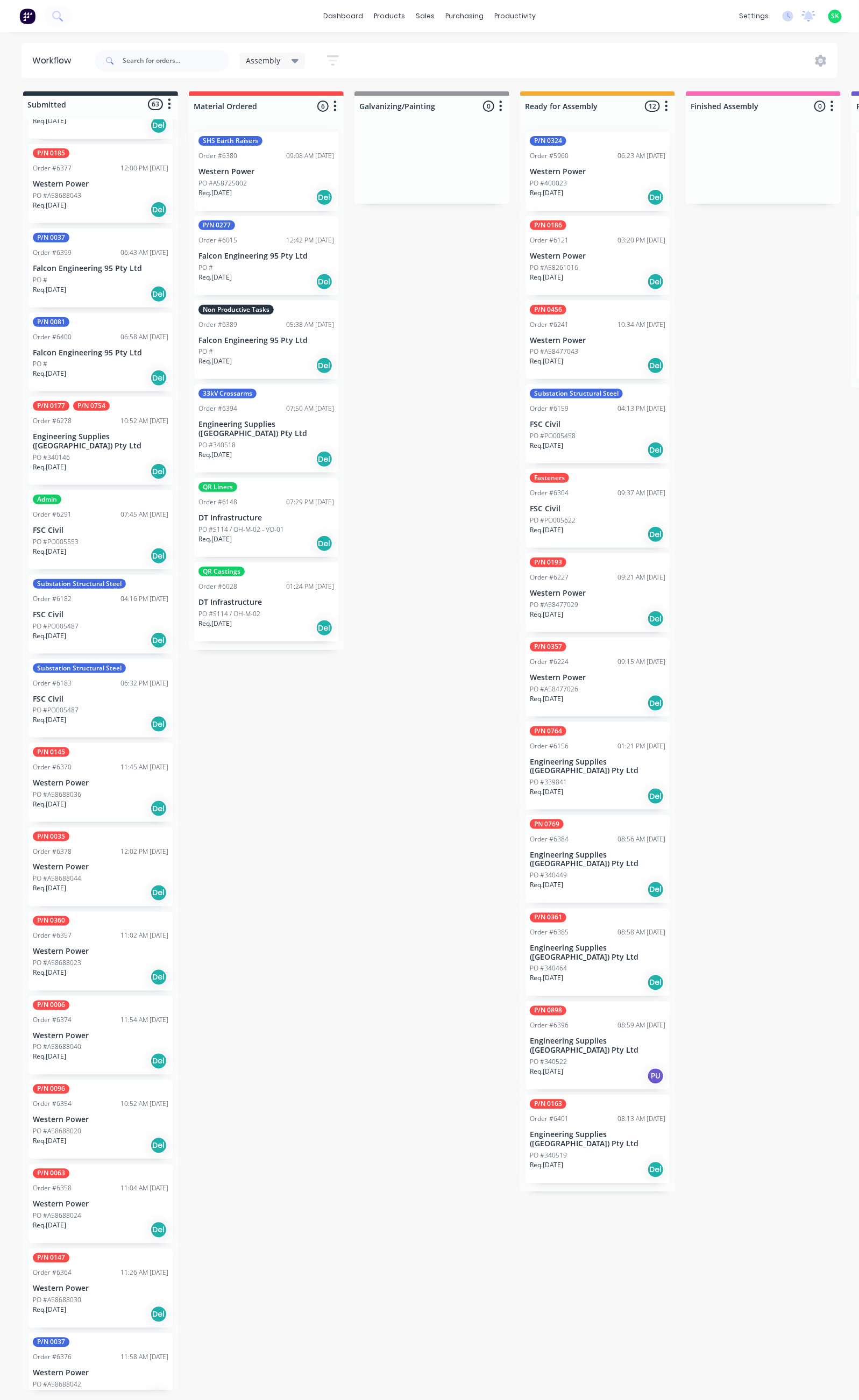
click at [107, 1221] on div "Req. 24/12/25 Del" at bounding box center [101, 1230] width 136 height 19
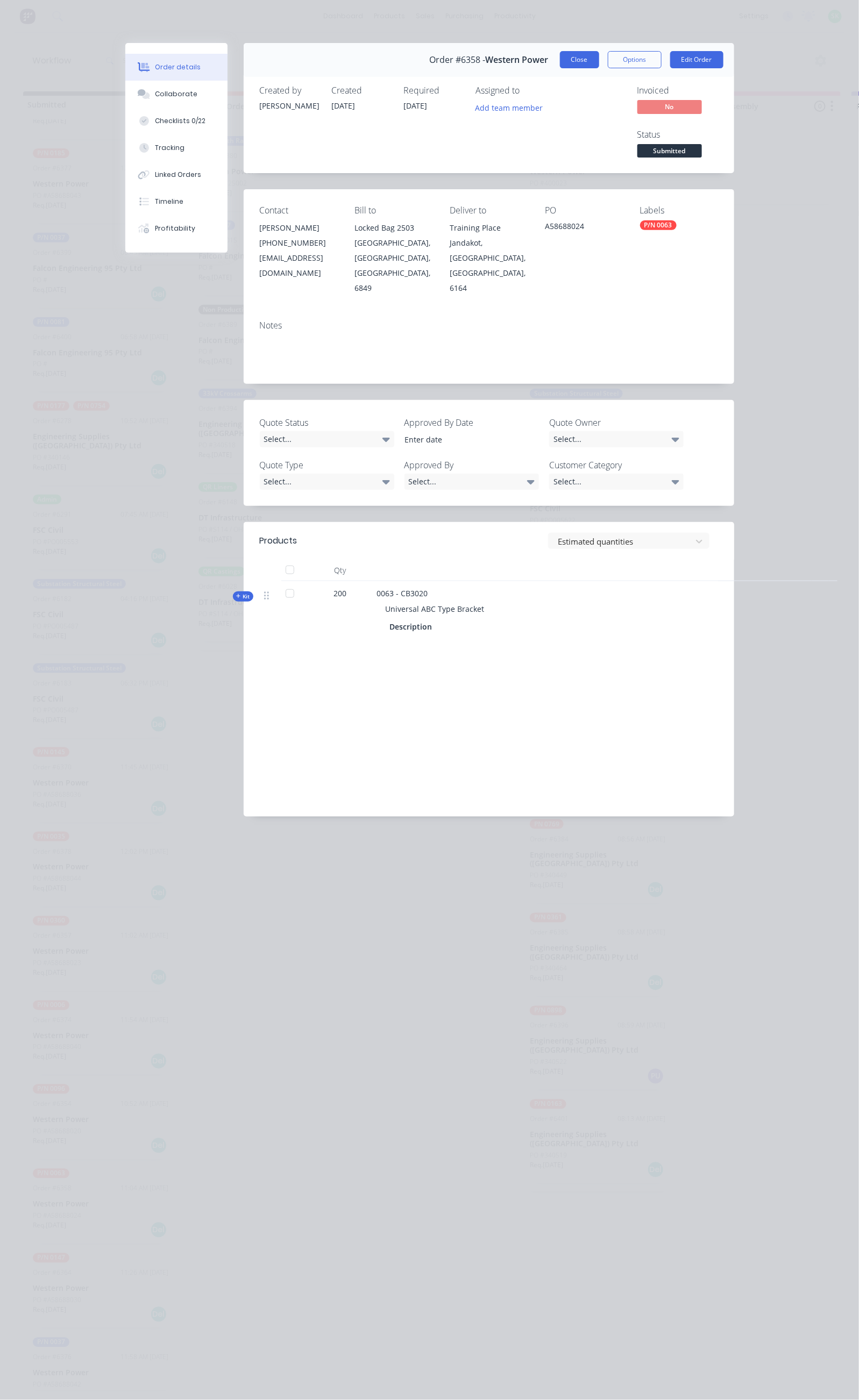
click at [599, 65] on button "Close" at bounding box center [580, 60] width 39 height 17
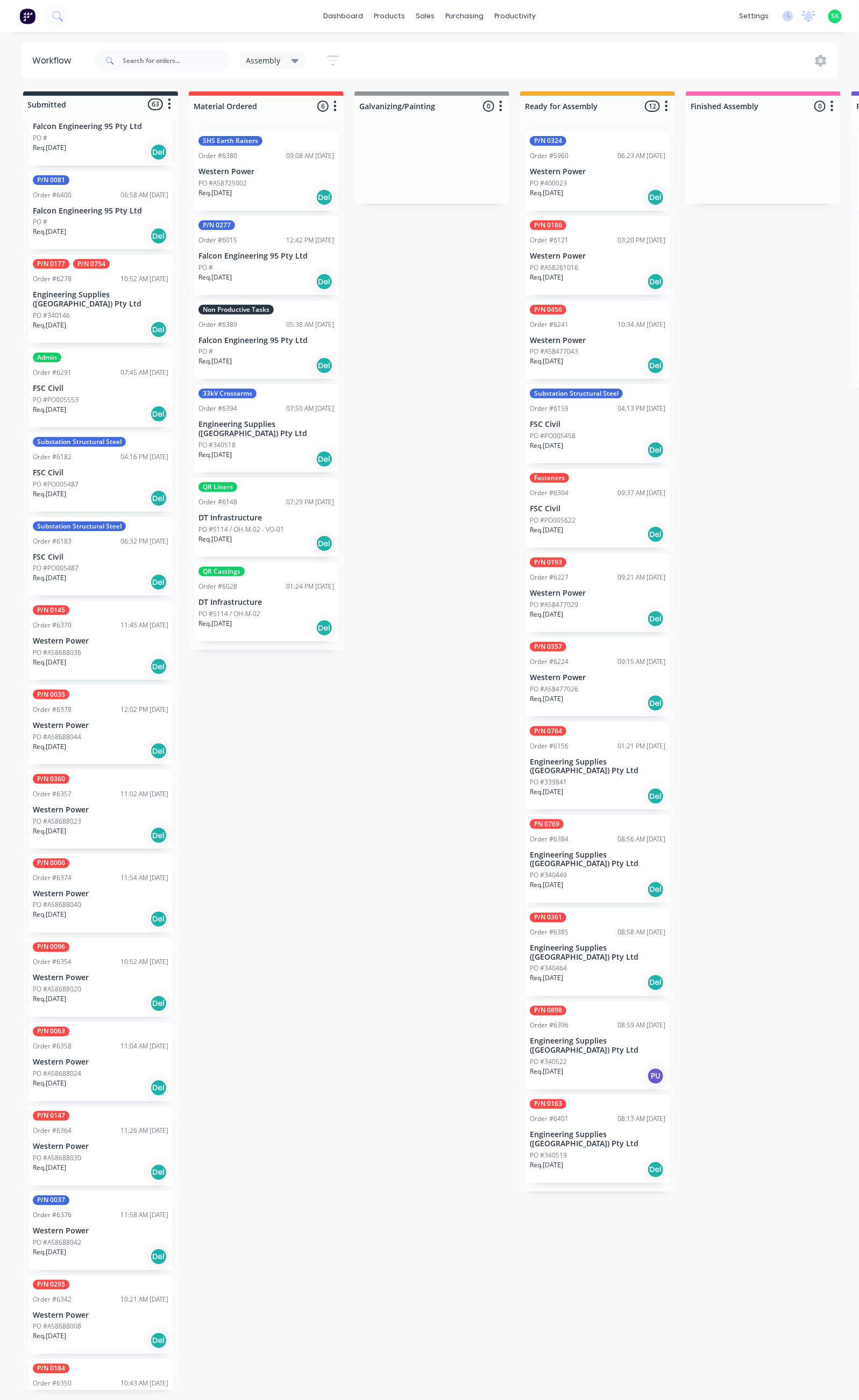
scroll to position [2178, 0]
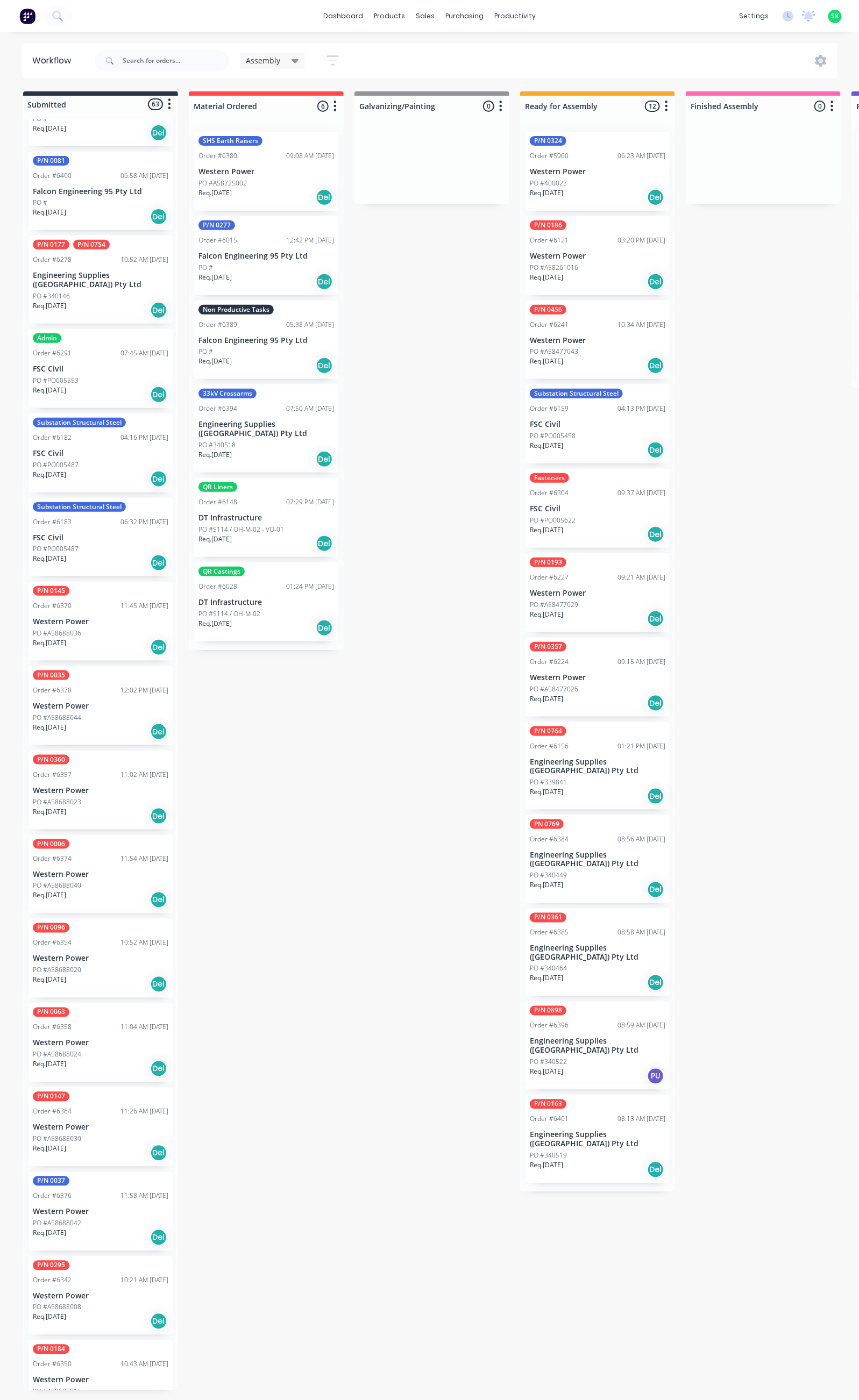
click at [94, 1276] on div "Order #6342 10:21 AM 30/09/25" at bounding box center [101, 1281] width 136 height 10
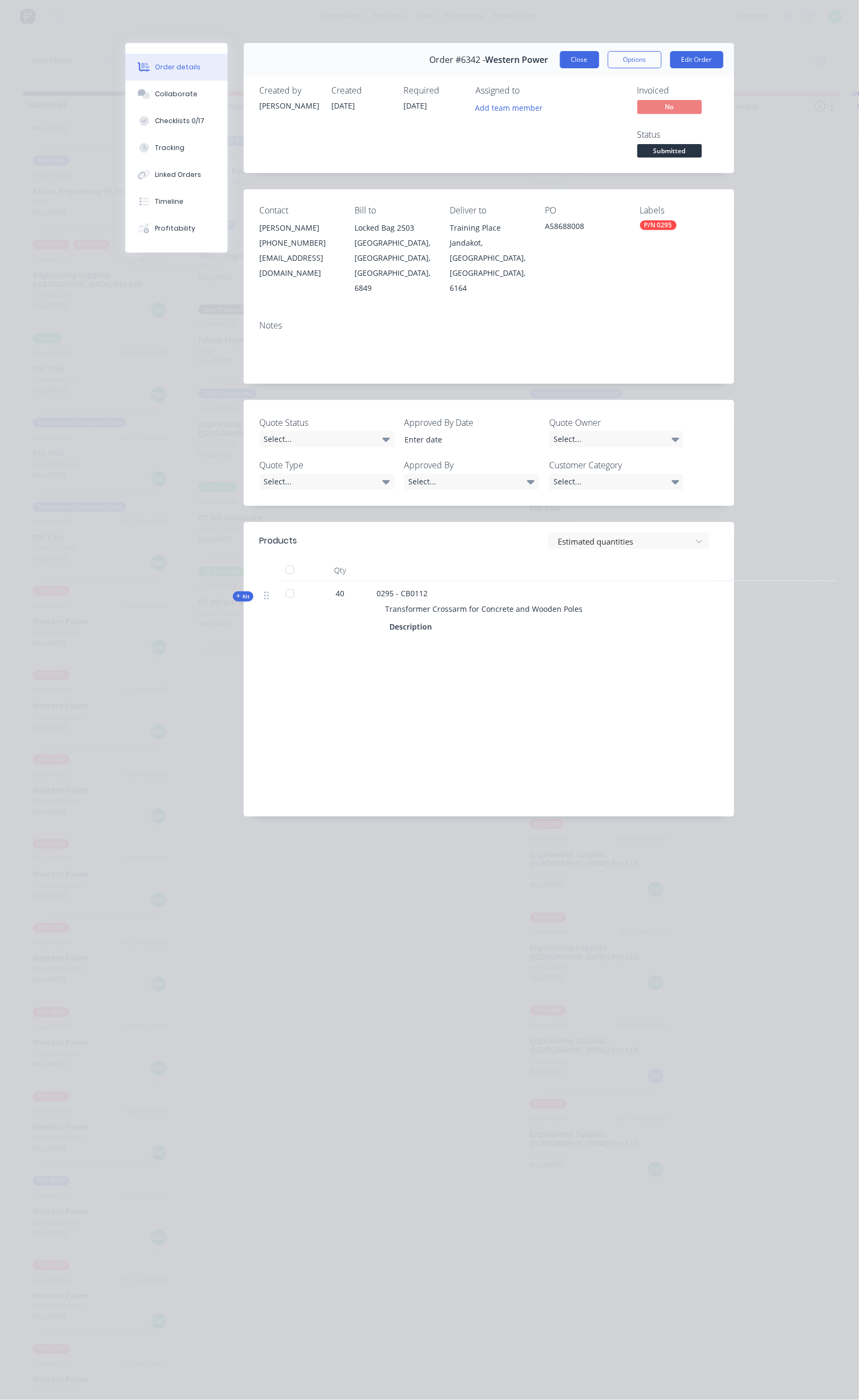
click at [599, 58] on button "Close" at bounding box center [580, 60] width 39 height 17
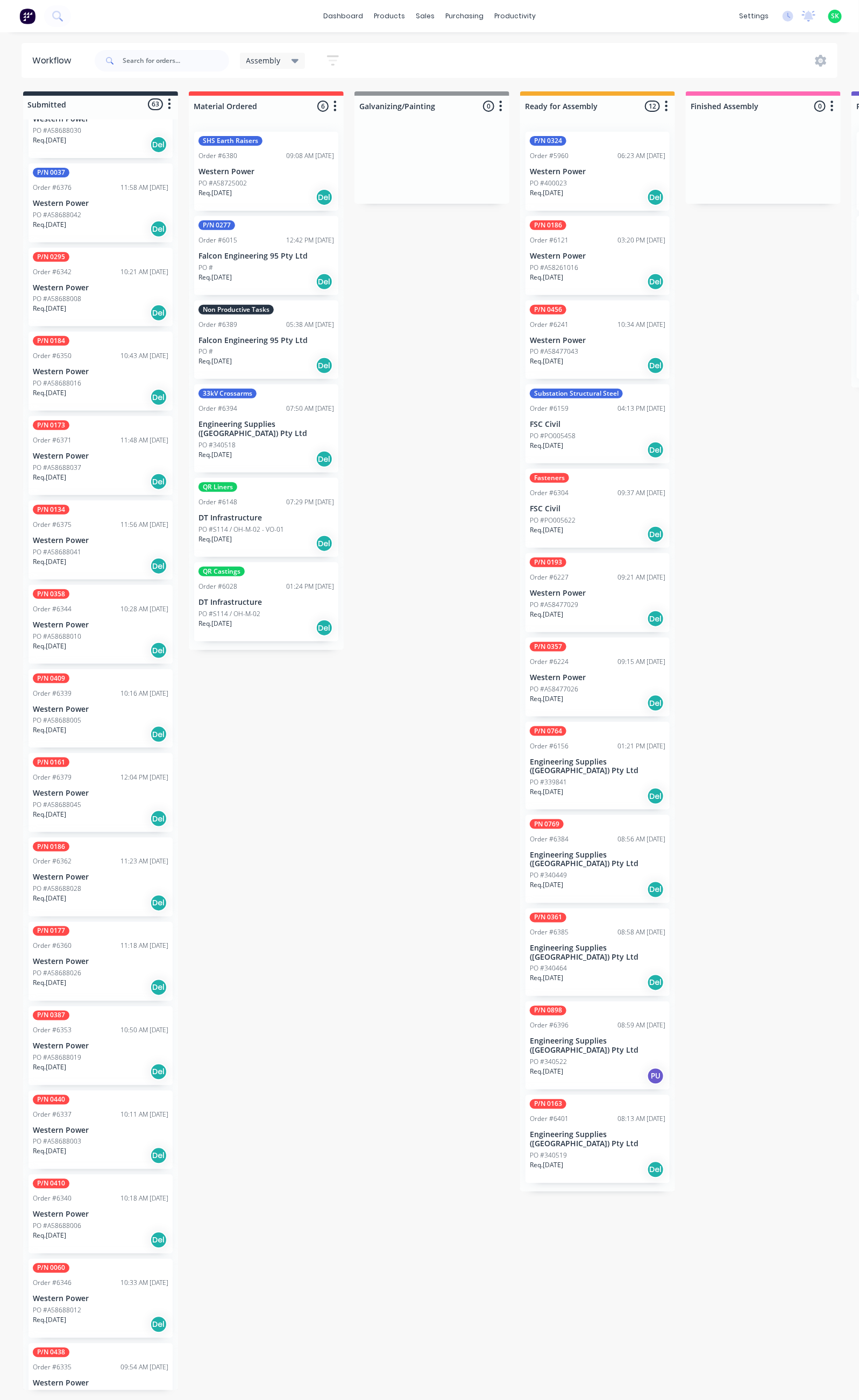
scroll to position [3226, 0]
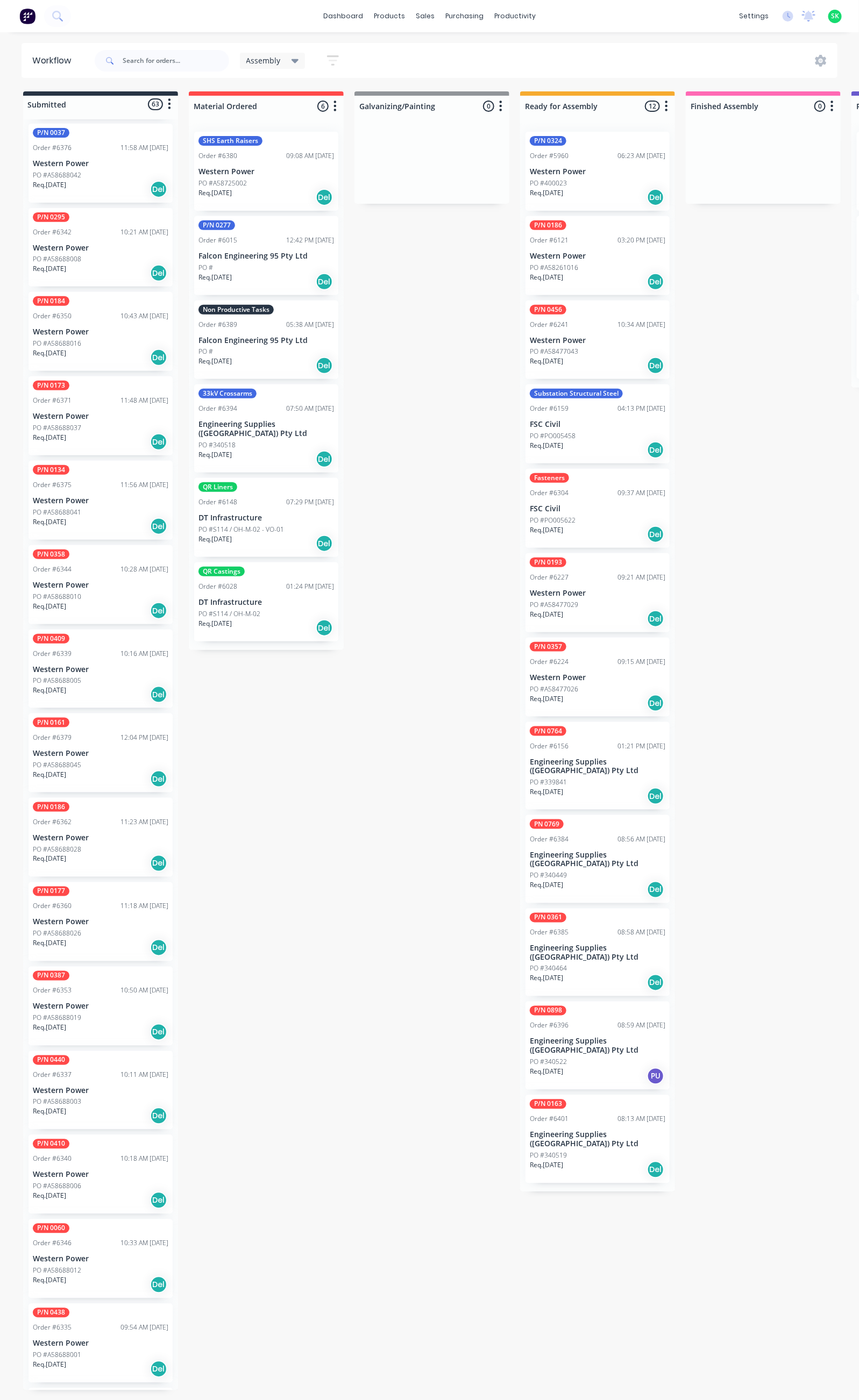
click at [121, 1239] on div "10:33 AM 30/09/25" at bounding box center [144, 1244] width 48 height 10
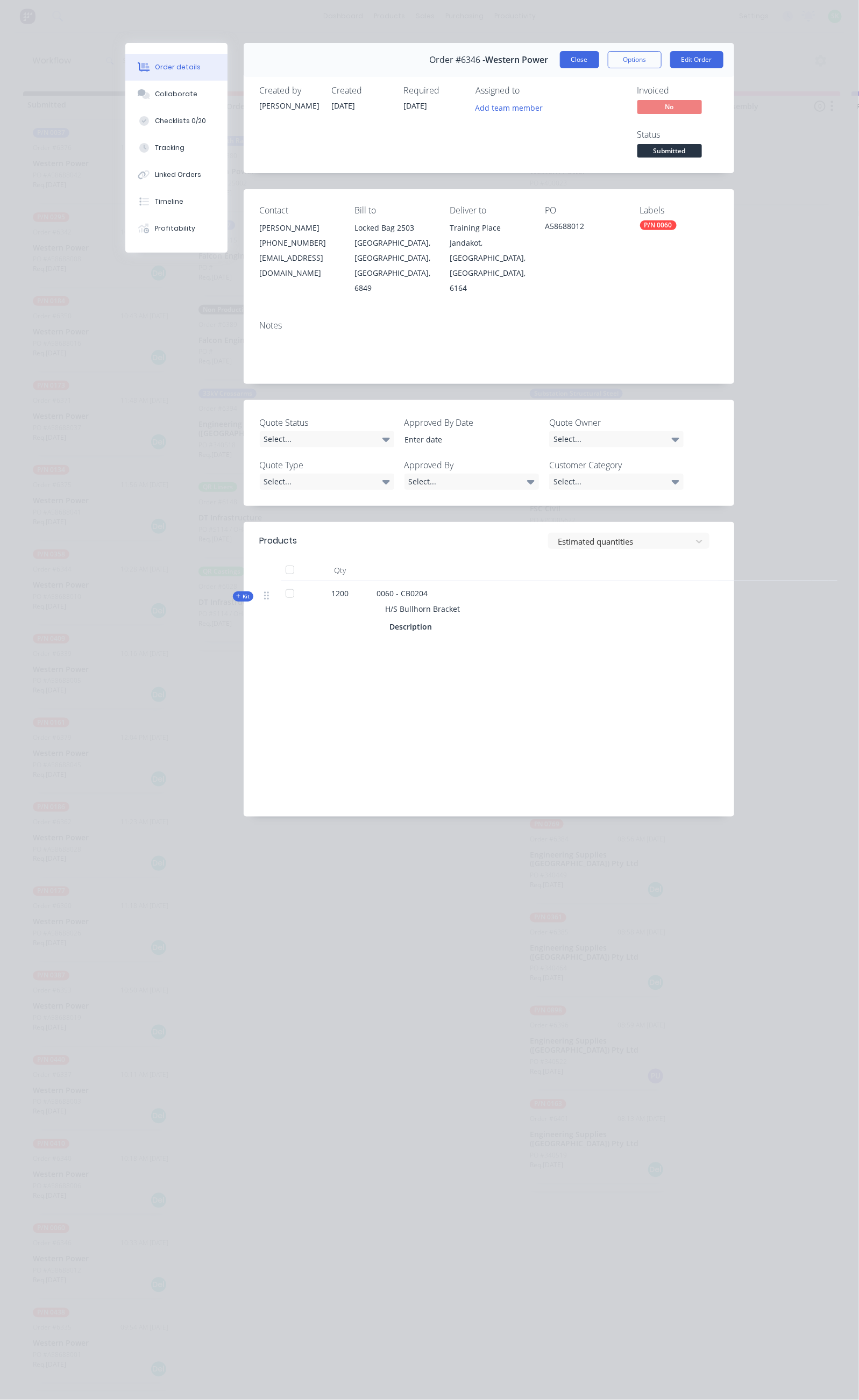
click at [599, 60] on button "Close" at bounding box center [580, 60] width 39 height 17
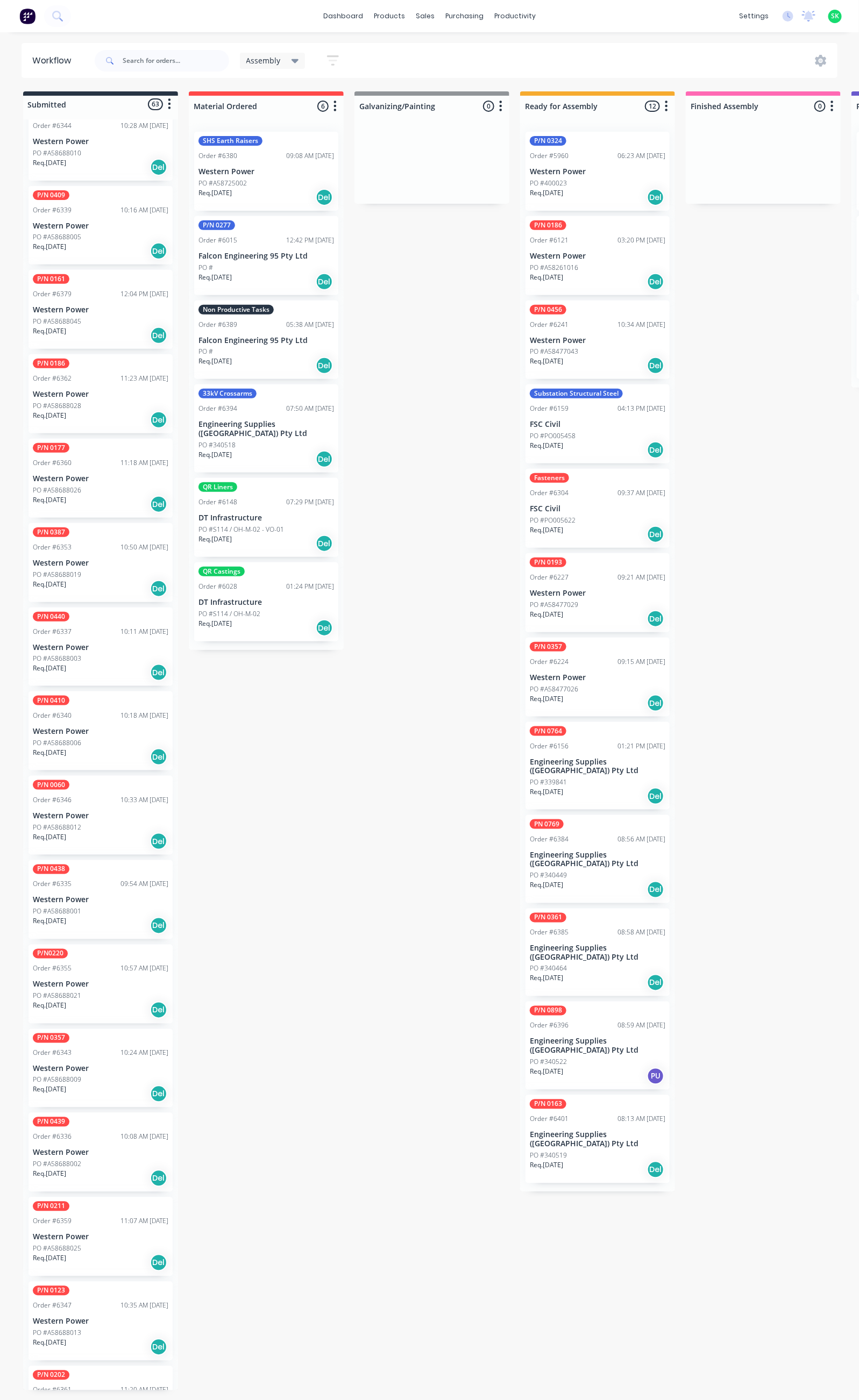
scroll to position [3710, 0]
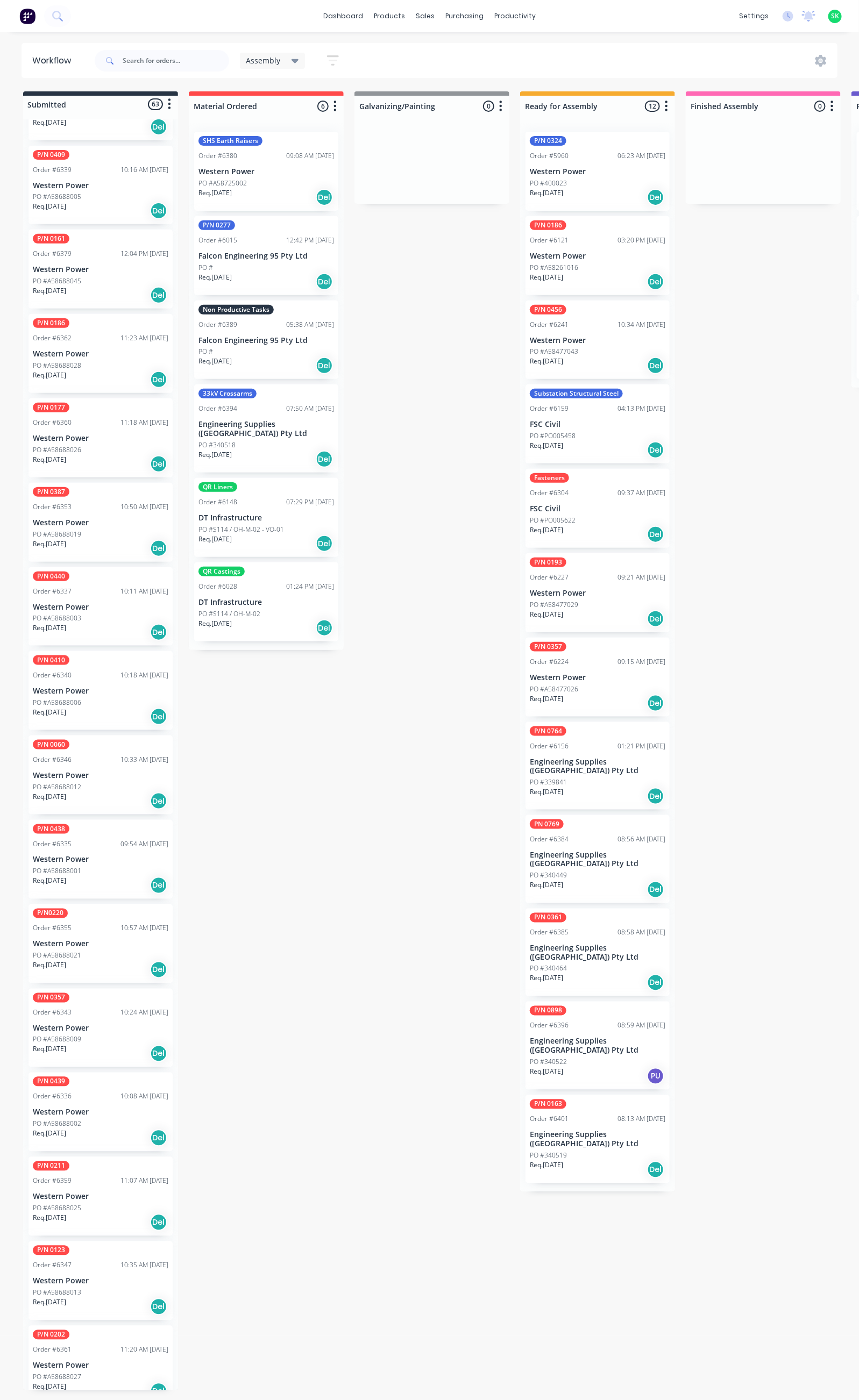
click at [78, 1204] on p "PO #A58688025" at bounding box center [57, 1208] width 49 height 10
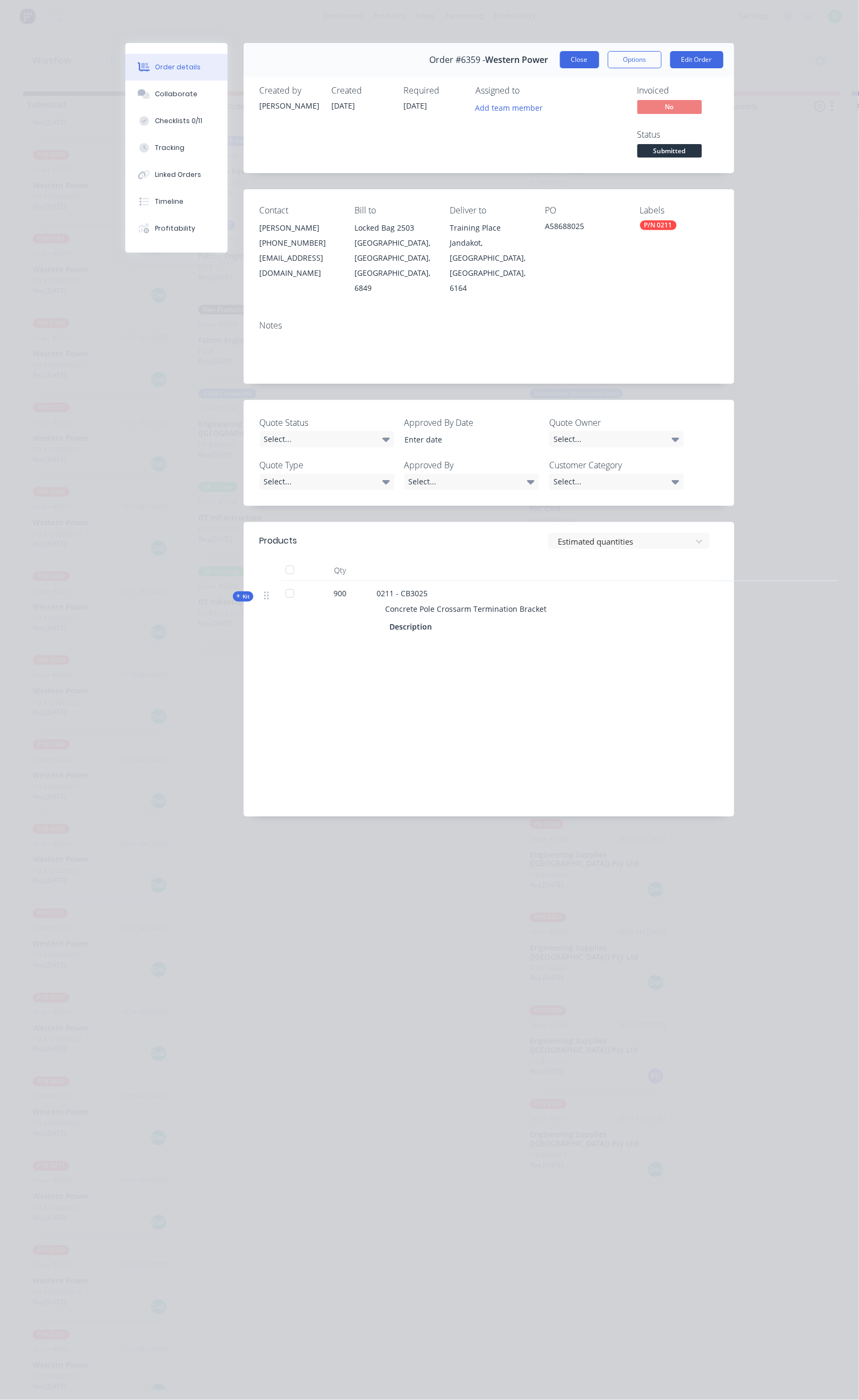
click at [599, 56] on button "Close" at bounding box center [580, 60] width 39 height 17
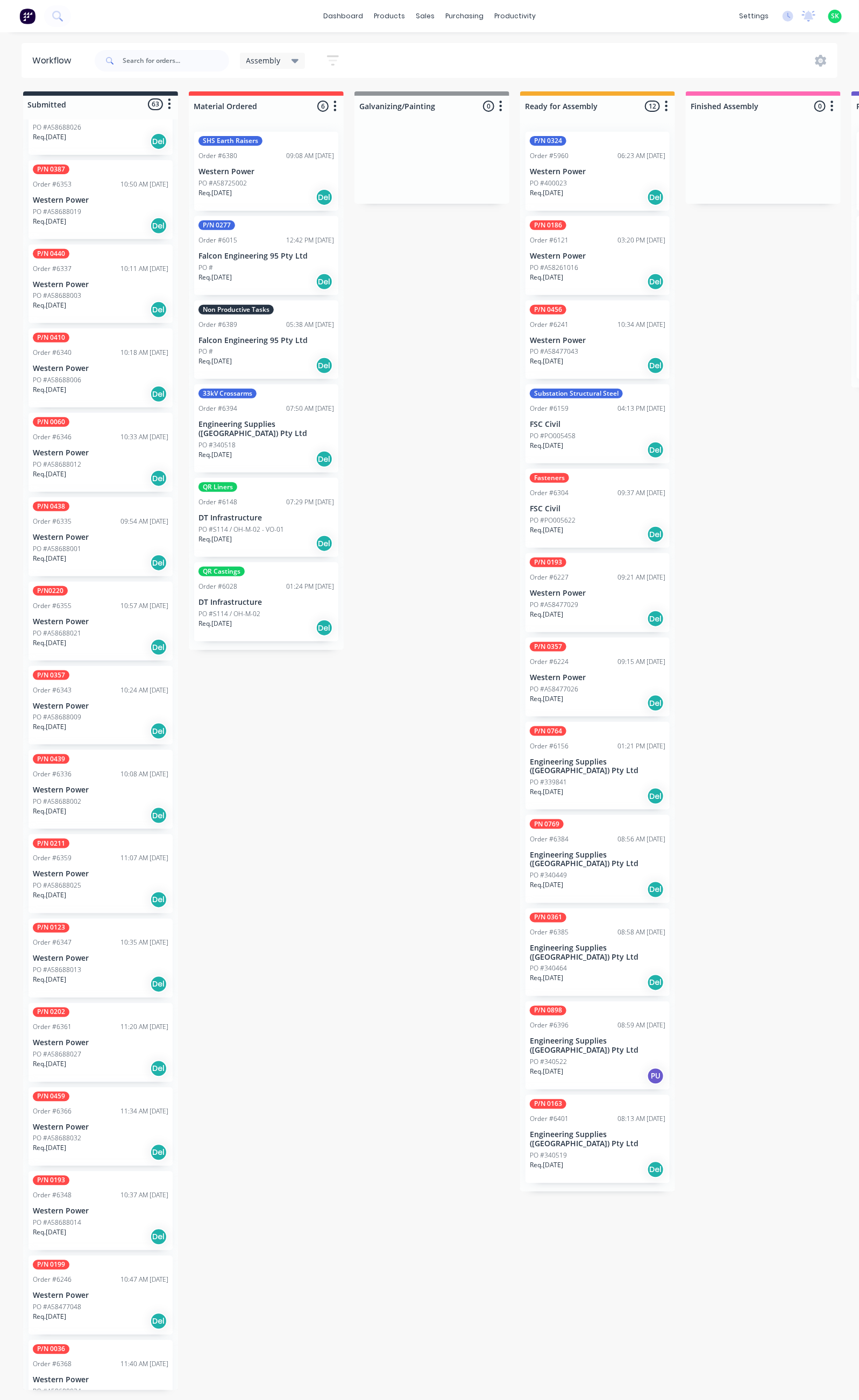
scroll to position [4036, 0]
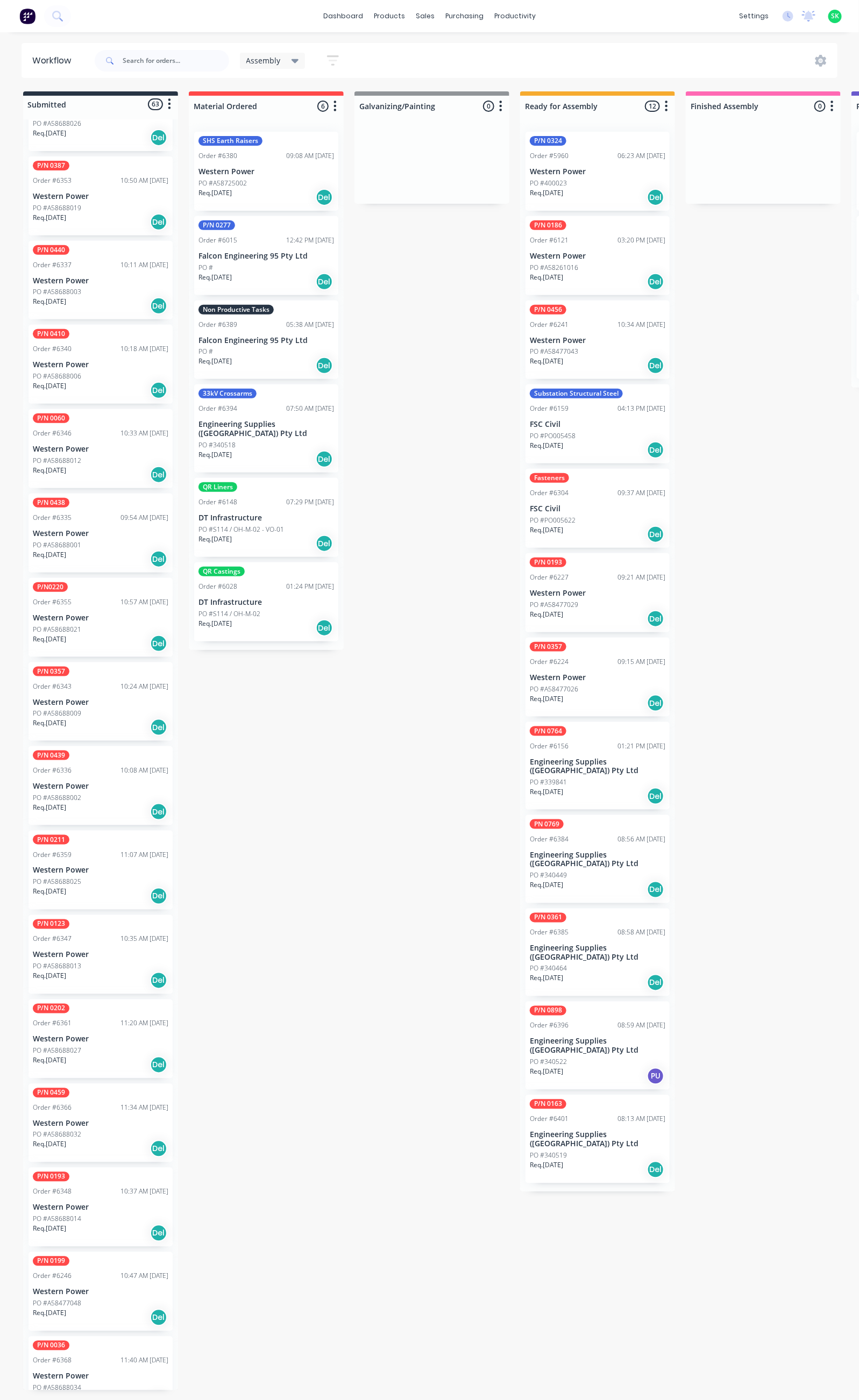
click at [89, 1203] on p "Western Power" at bounding box center [101, 1208] width 136 height 9
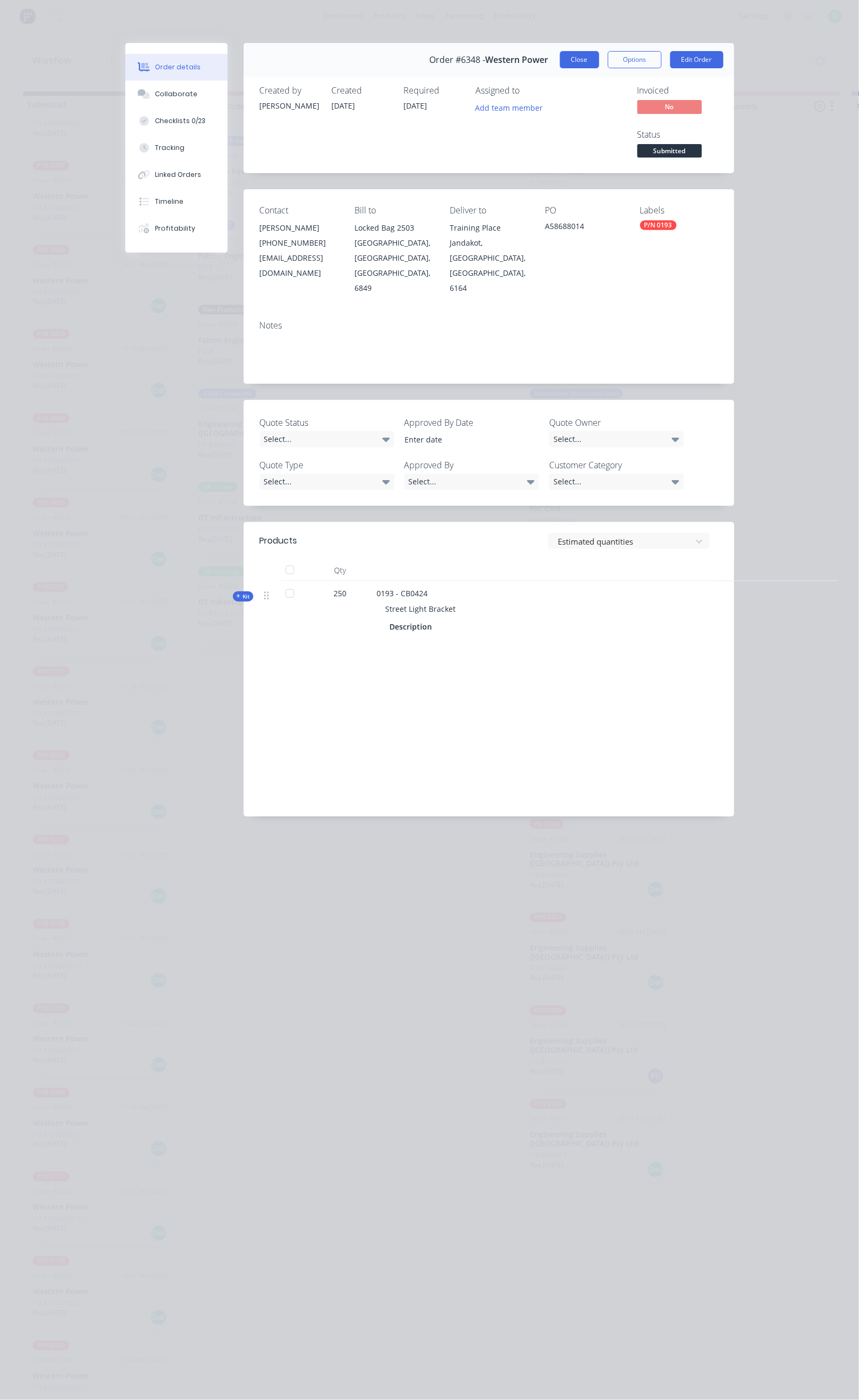
click at [599, 52] on button "Close" at bounding box center [580, 60] width 39 height 17
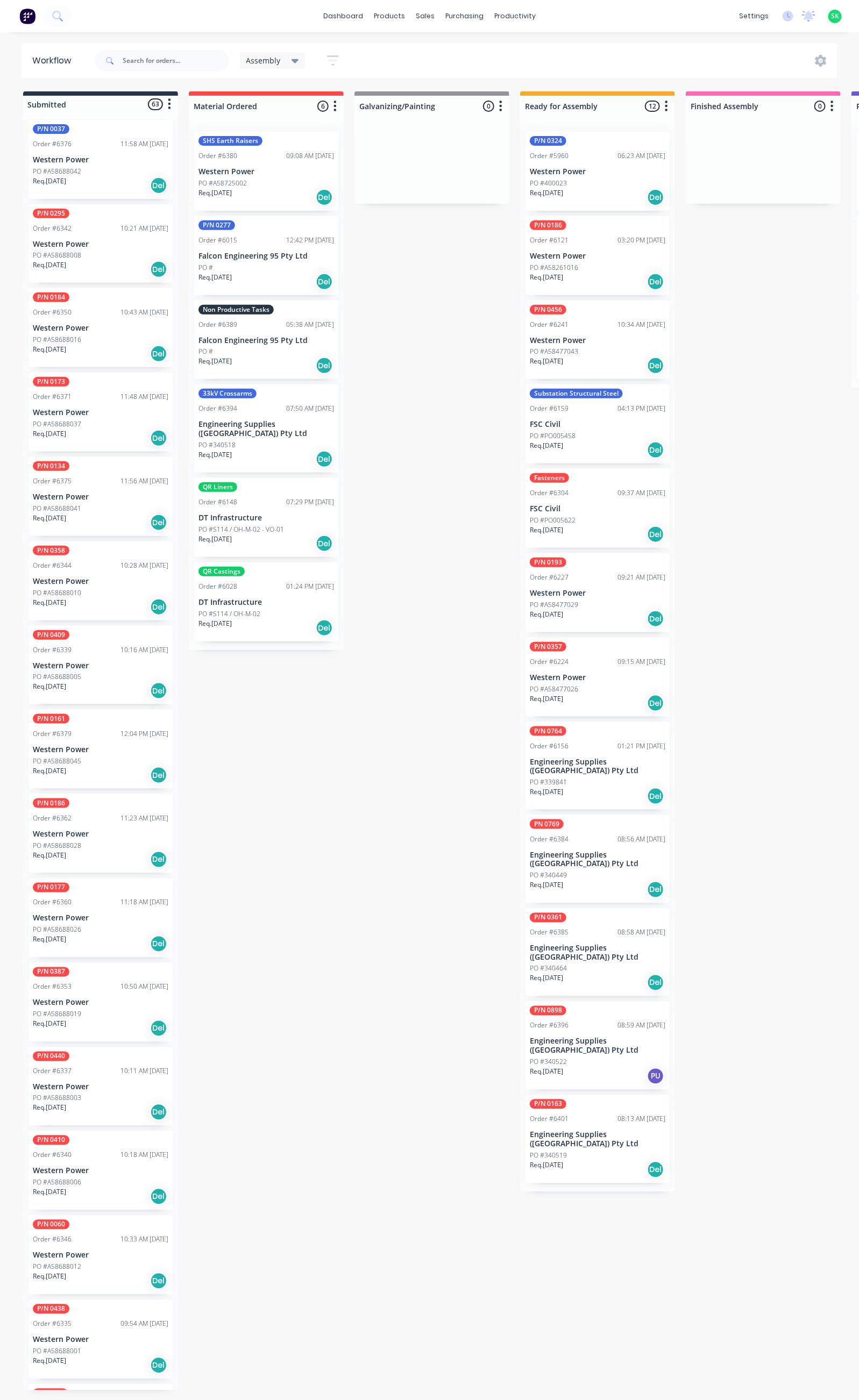
drag, startPoint x: 76, startPoint y: 905, endPoint x: 60, endPoint y: 927, distance: 27.2
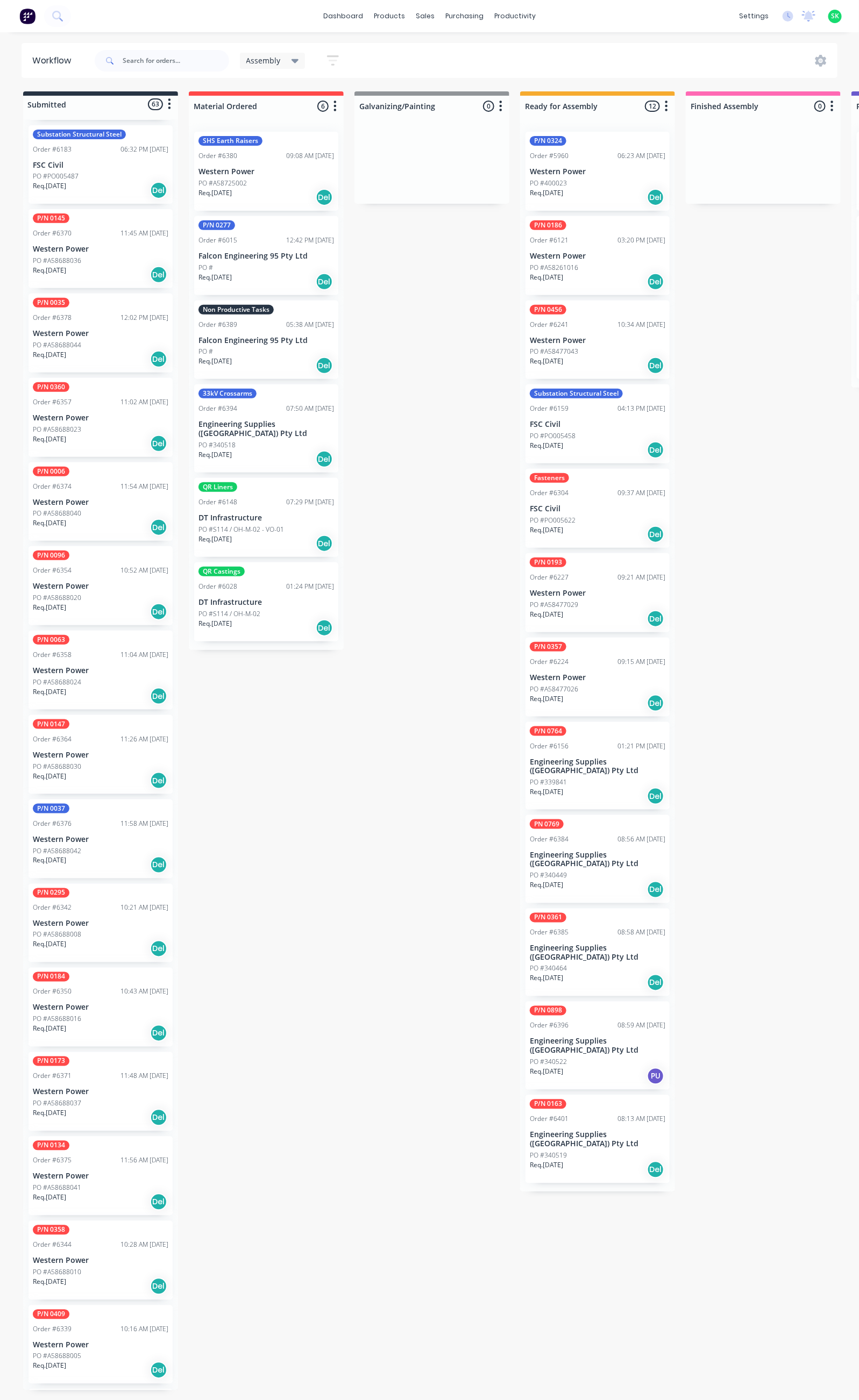
scroll to position [0, 0]
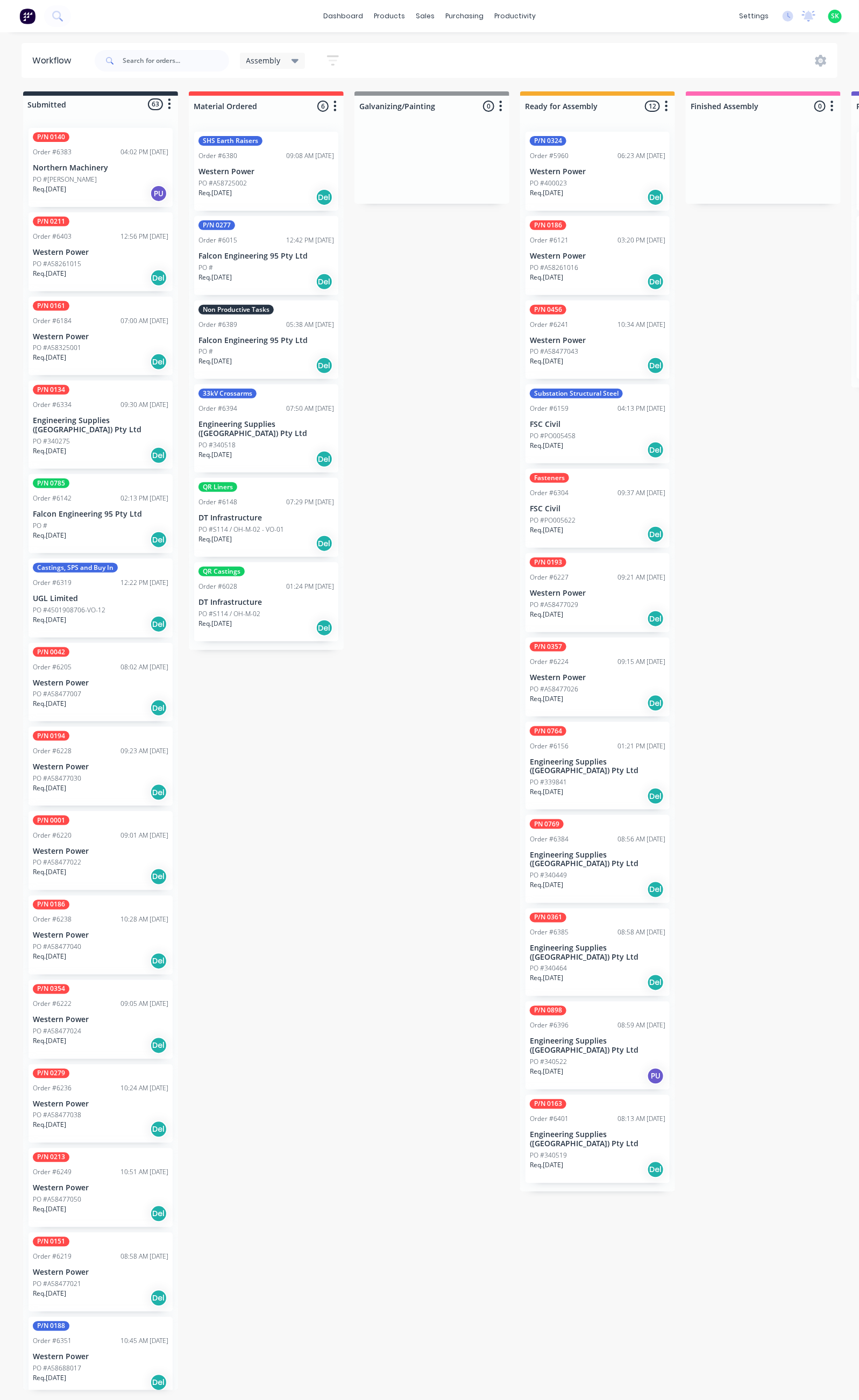
click at [577, 871] on div "PO #340449" at bounding box center [598, 876] width 136 height 10
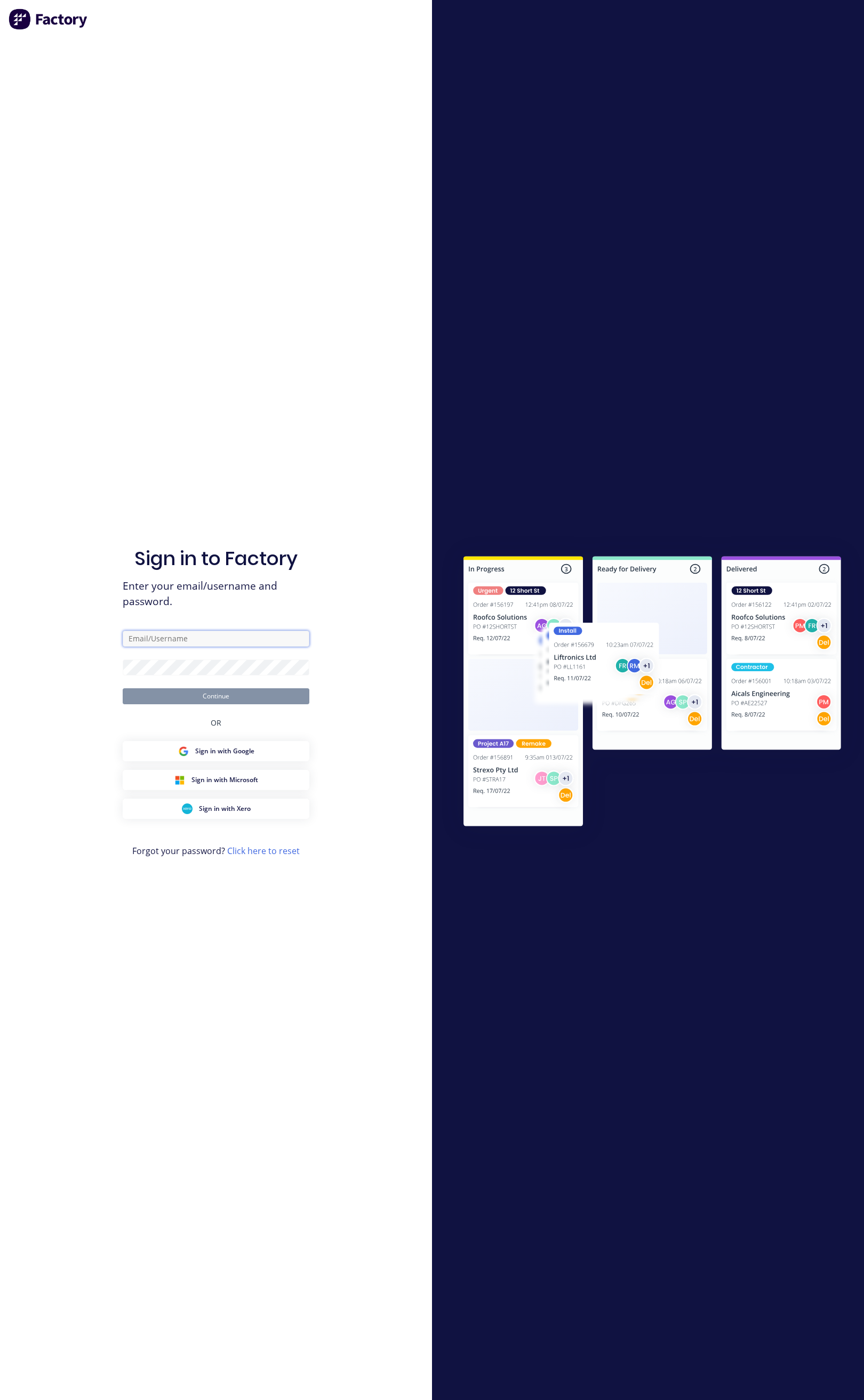
type input "stores@falconeng95.com.au"
click at [242, 693] on button "Continue" at bounding box center [216, 697] width 187 height 16
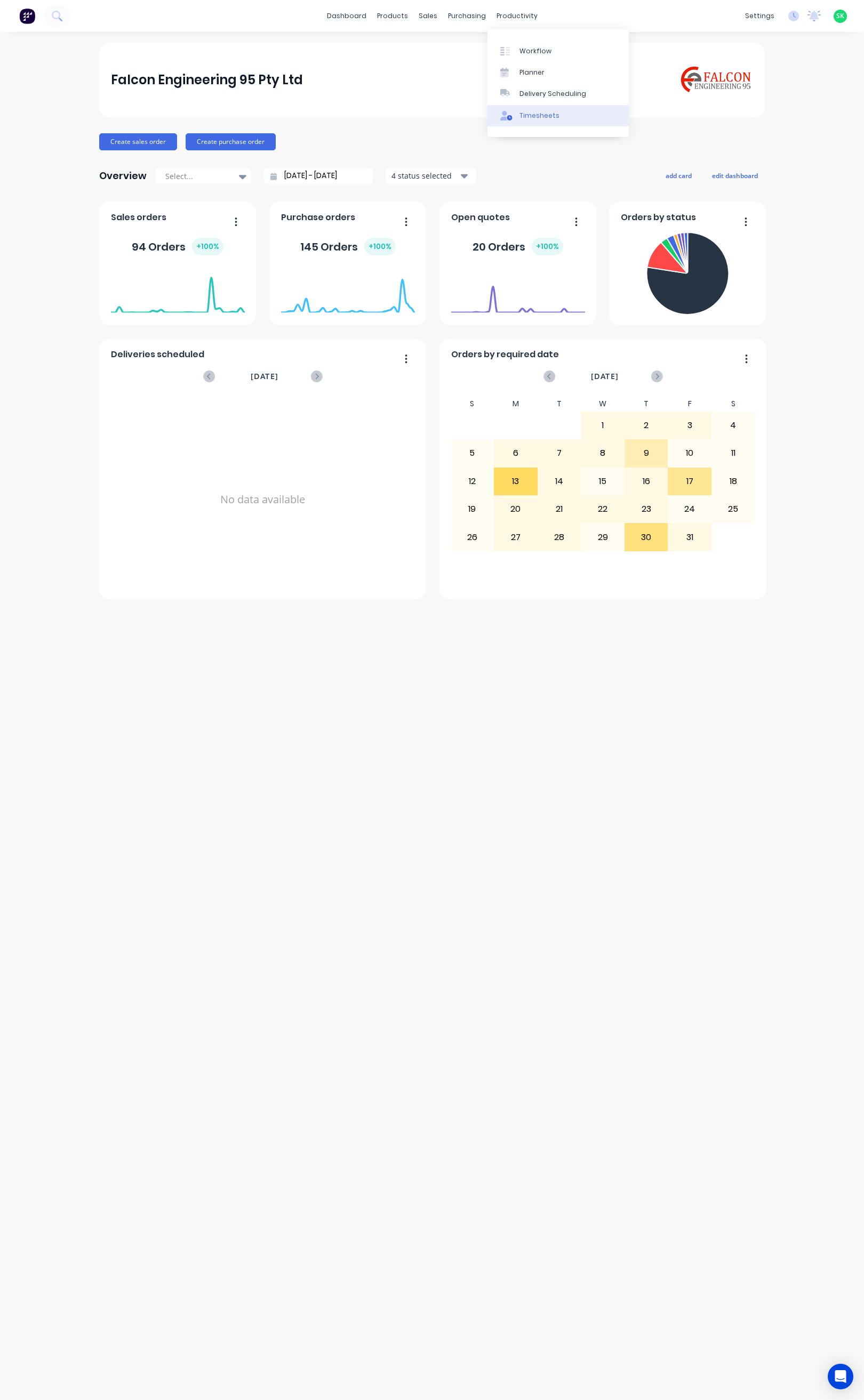
click at [540, 119] on div "Timesheets" at bounding box center [540, 116] width 40 height 10
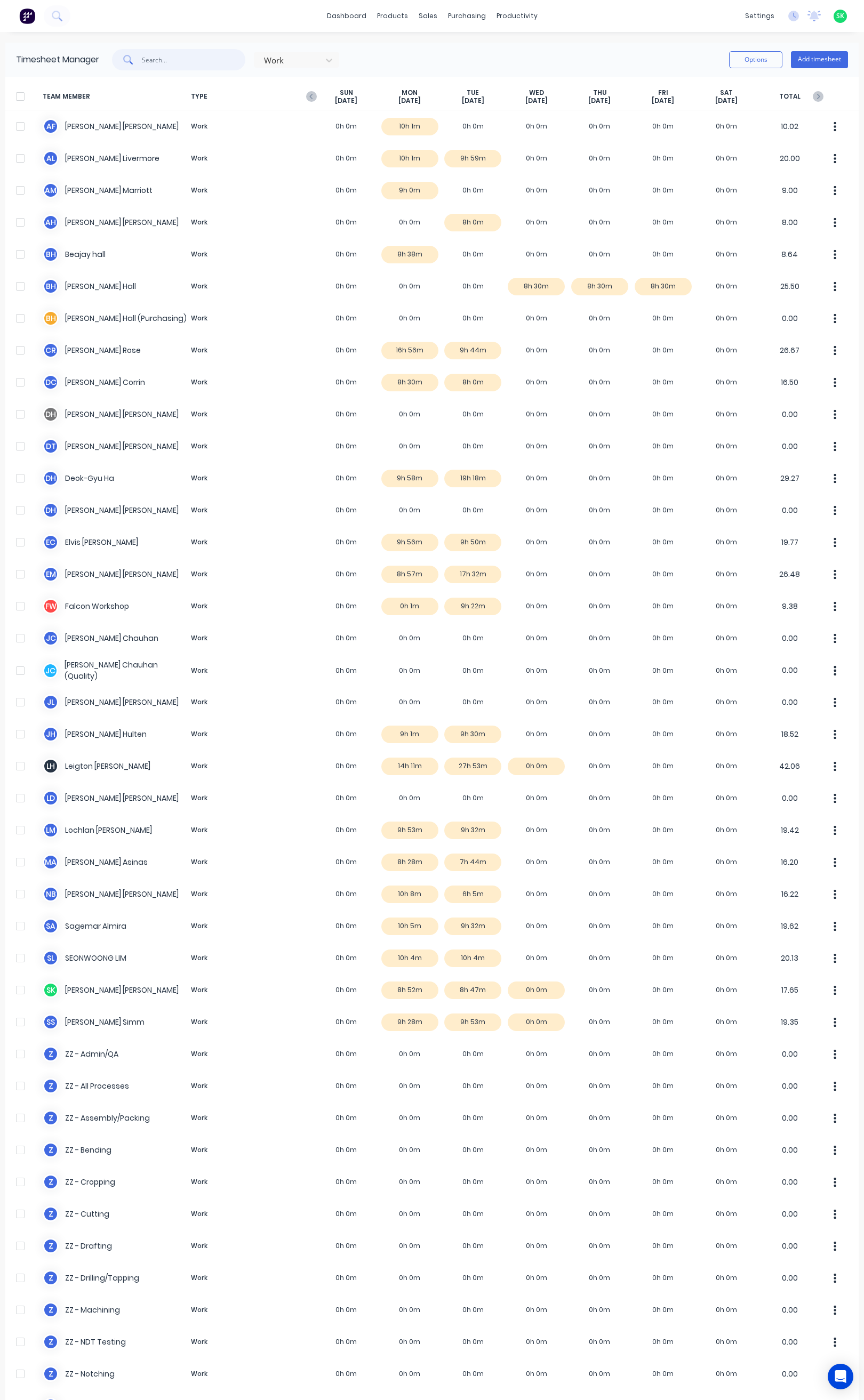
click at [151, 61] on input "text" at bounding box center [194, 59] width 104 height 21
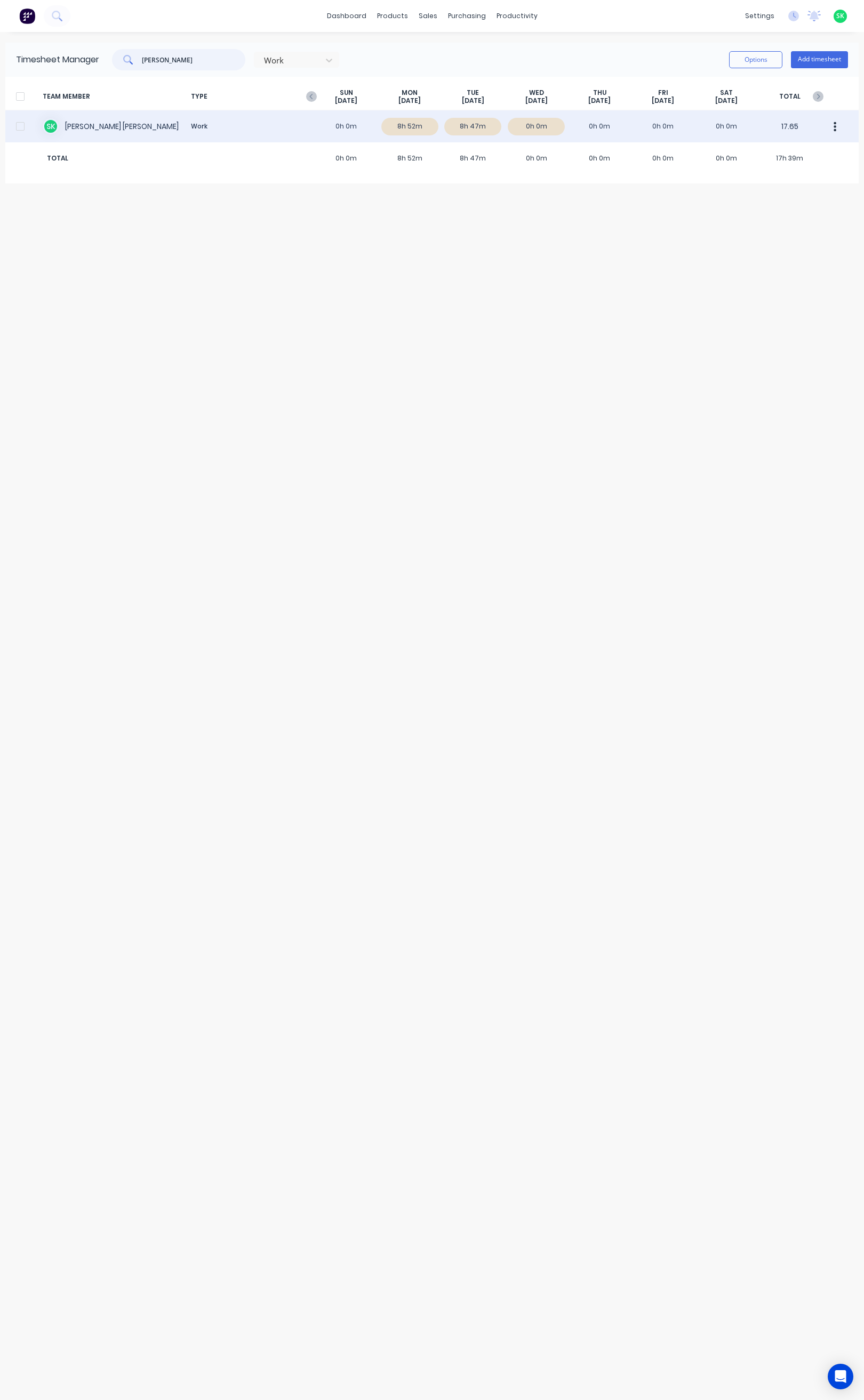
type input "[PERSON_NAME]"
click at [93, 121] on div "S K [PERSON_NAME] Work 0h 0m 8h 52m 8h 47m 0h 0m 0h 0m 0h 0m 0h 0m 17.65" at bounding box center [432, 126] width 854 height 32
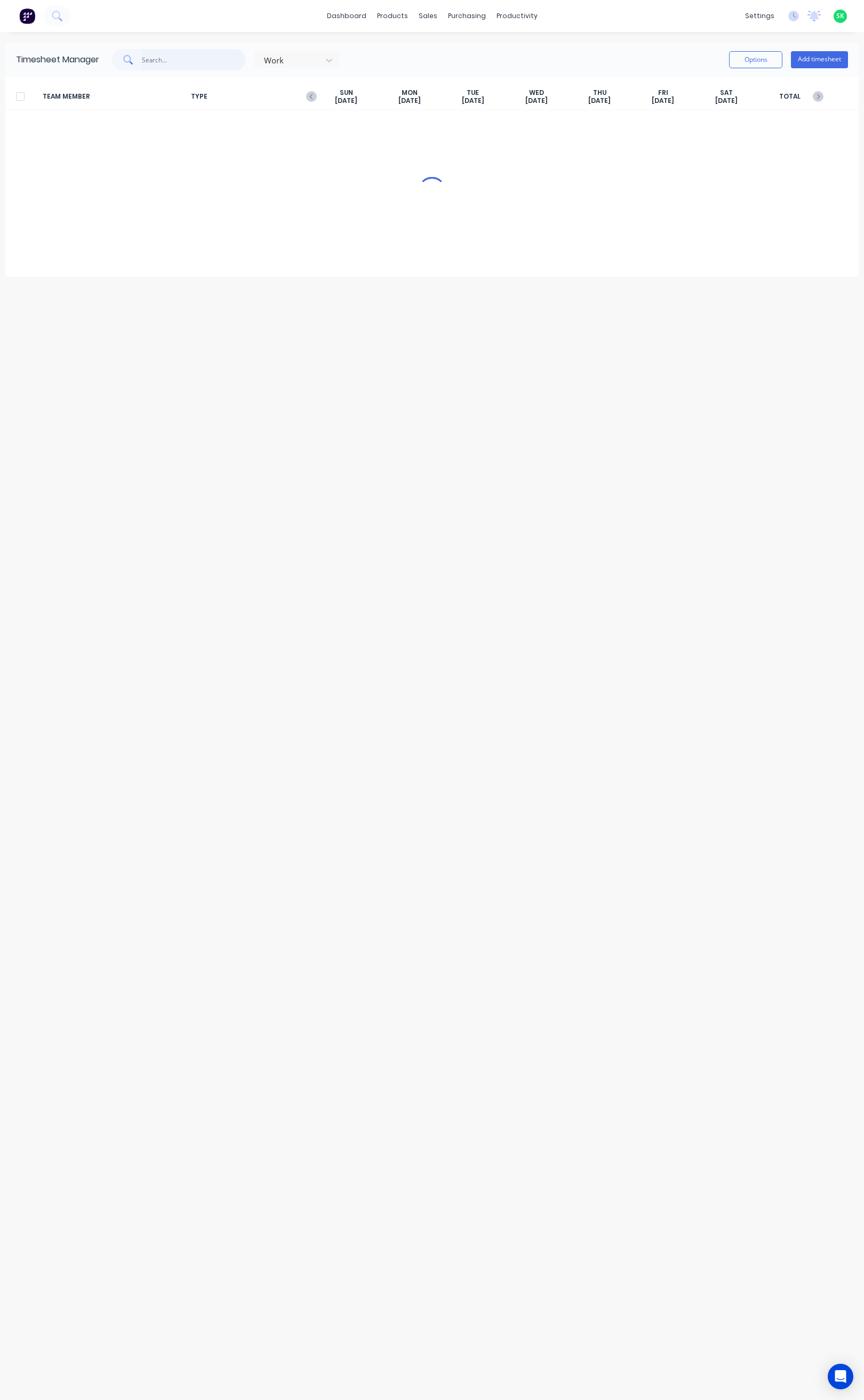
click at [149, 66] on input "text" at bounding box center [194, 59] width 104 height 21
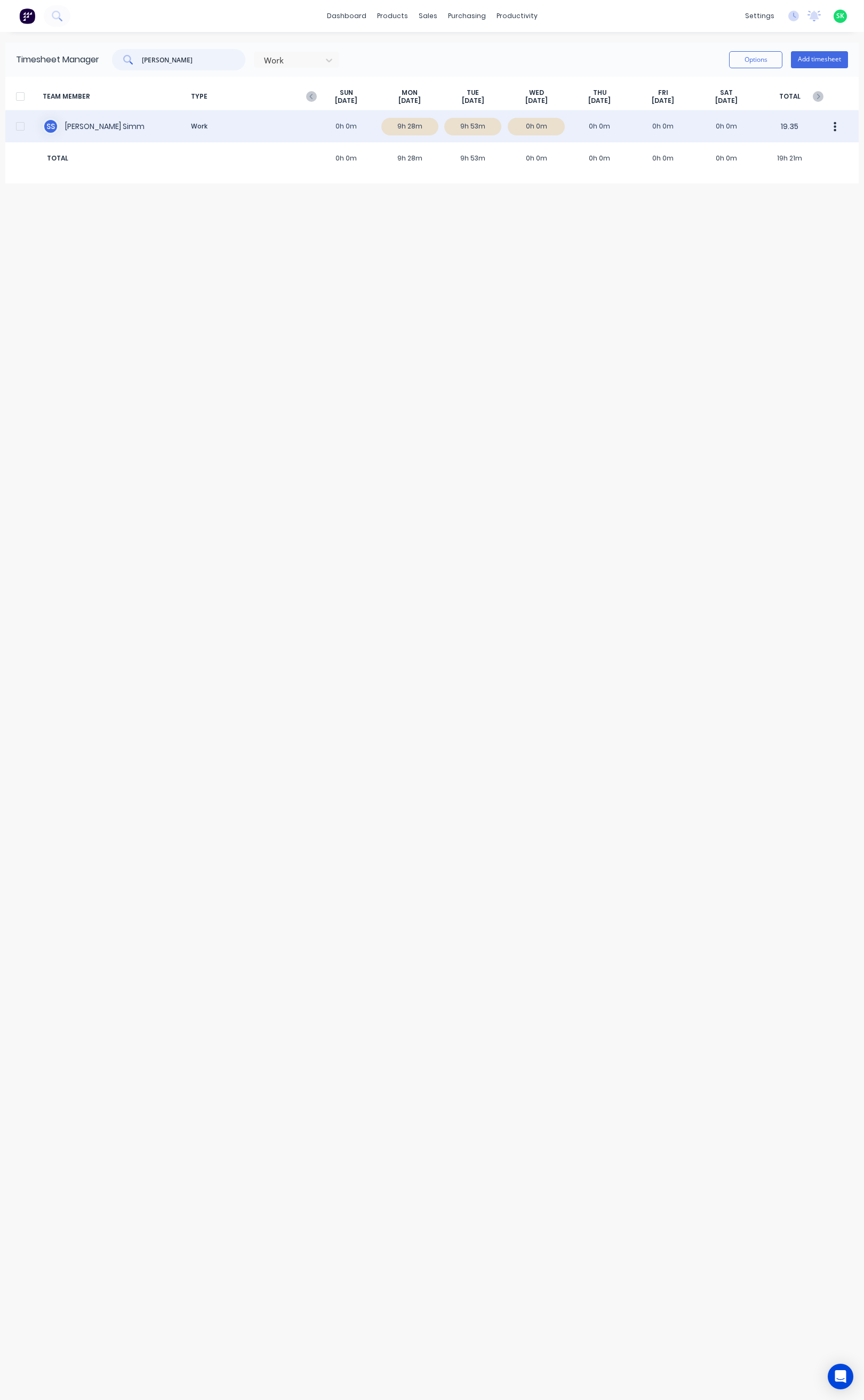
type input "[PERSON_NAME]"
click at [87, 126] on div "S S [PERSON_NAME] Work 0h 0m 9h 28m 9h 53m 0h 0m 0h 0m 0h 0m 0h 0m 19.35" at bounding box center [432, 126] width 854 height 32
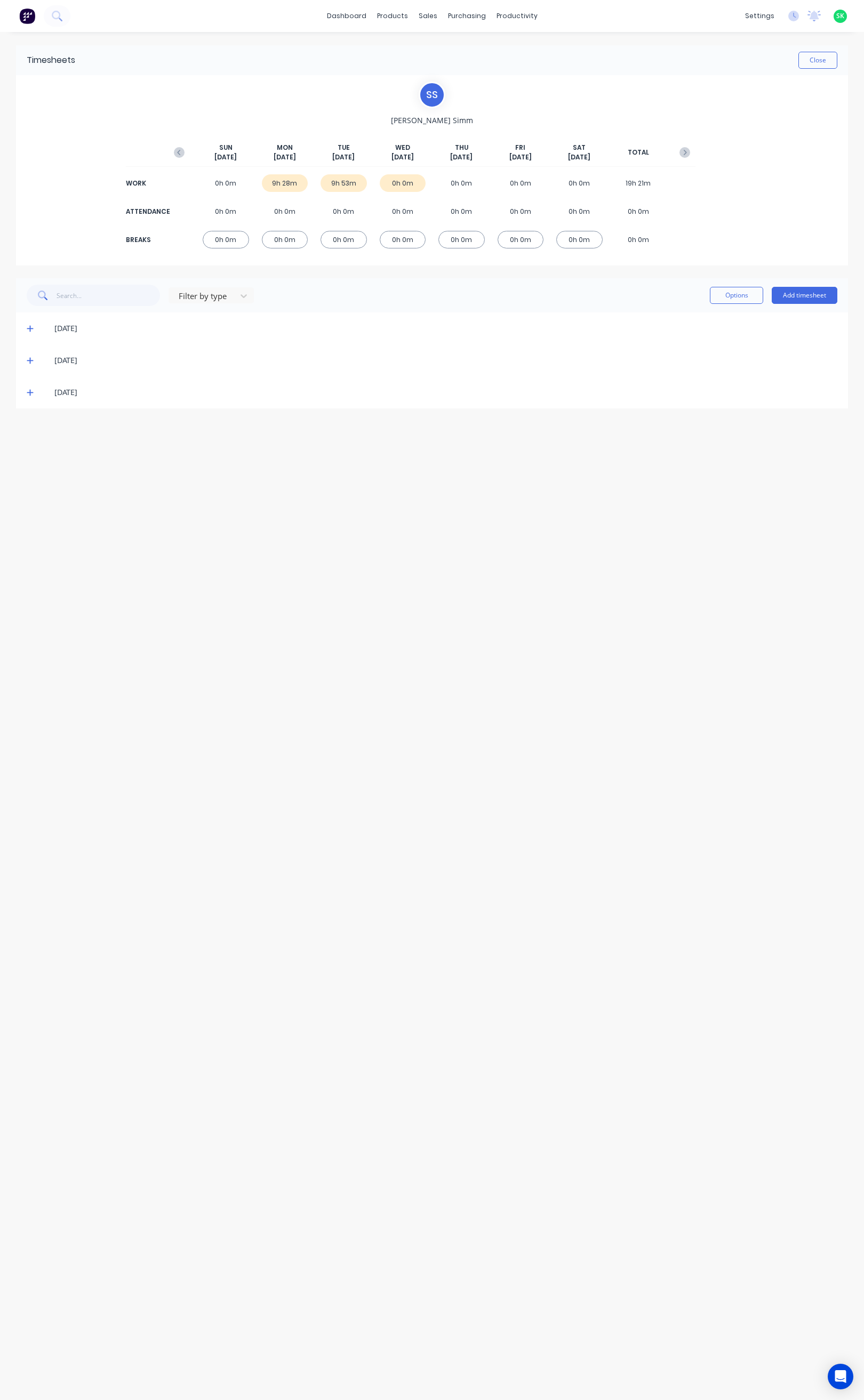
click at [28, 358] on icon at bounding box center [30, 360] width 7 height 7
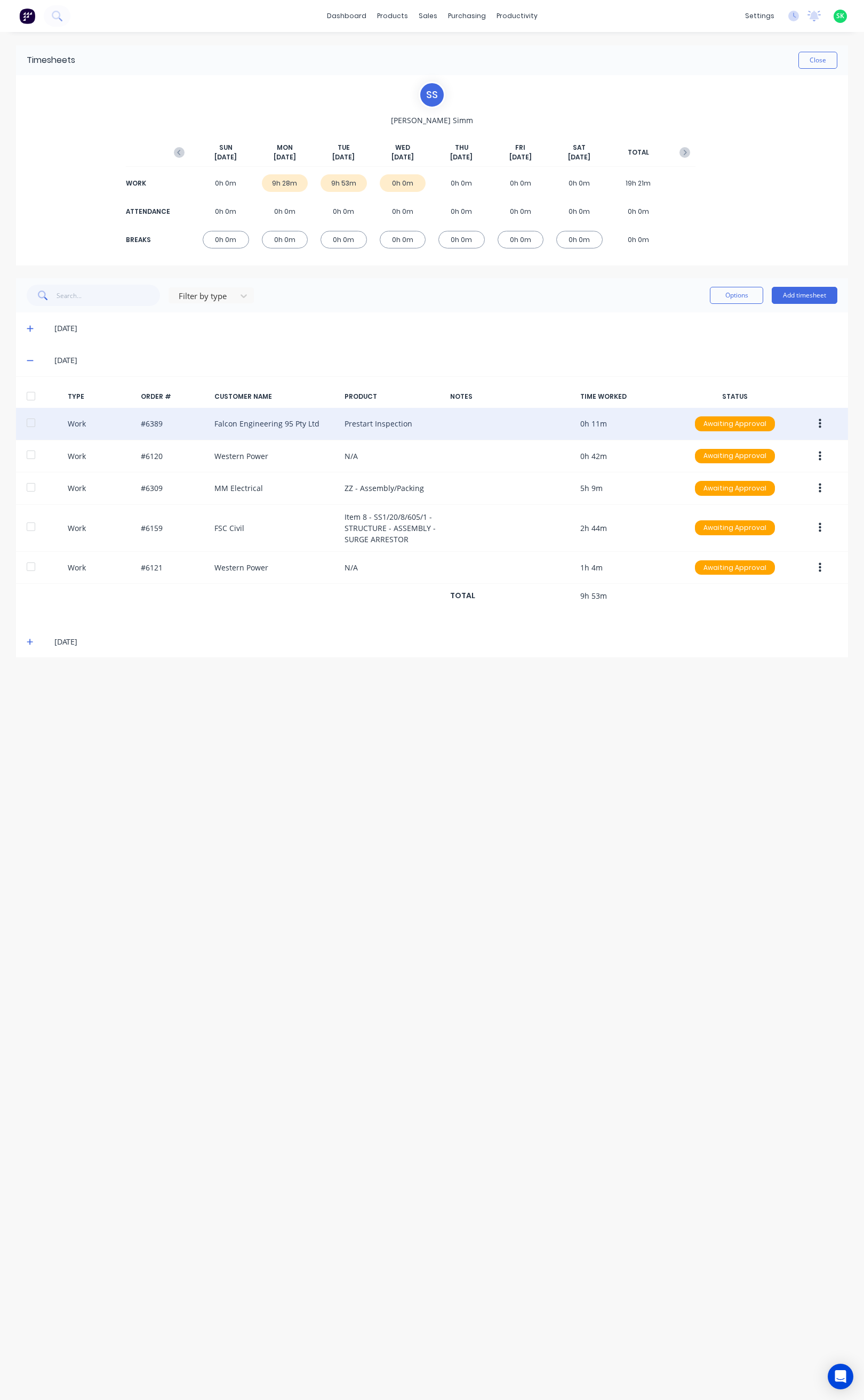
click at [406, 425] on div "Work #6389 Falcon Engineering 95 Pty Ltd Prestart Inspection 0h 11m Awaiting Ap…" at bounding box center [432, 424] width 832 height 33
click at [601, 422] on div "Work #6389 Falcon Engineering 95 Pty Ltd Prestart Inspection 0h 11m Awaiting Ap…" at bounding box center [432, 424] width 832 height 33
click at [816, 423] on button "button" at bounding box center [820, 424] width 25 height 19
click at [778, 386] on div "Edit" at bounding box center [782, 383] width 82 height 16
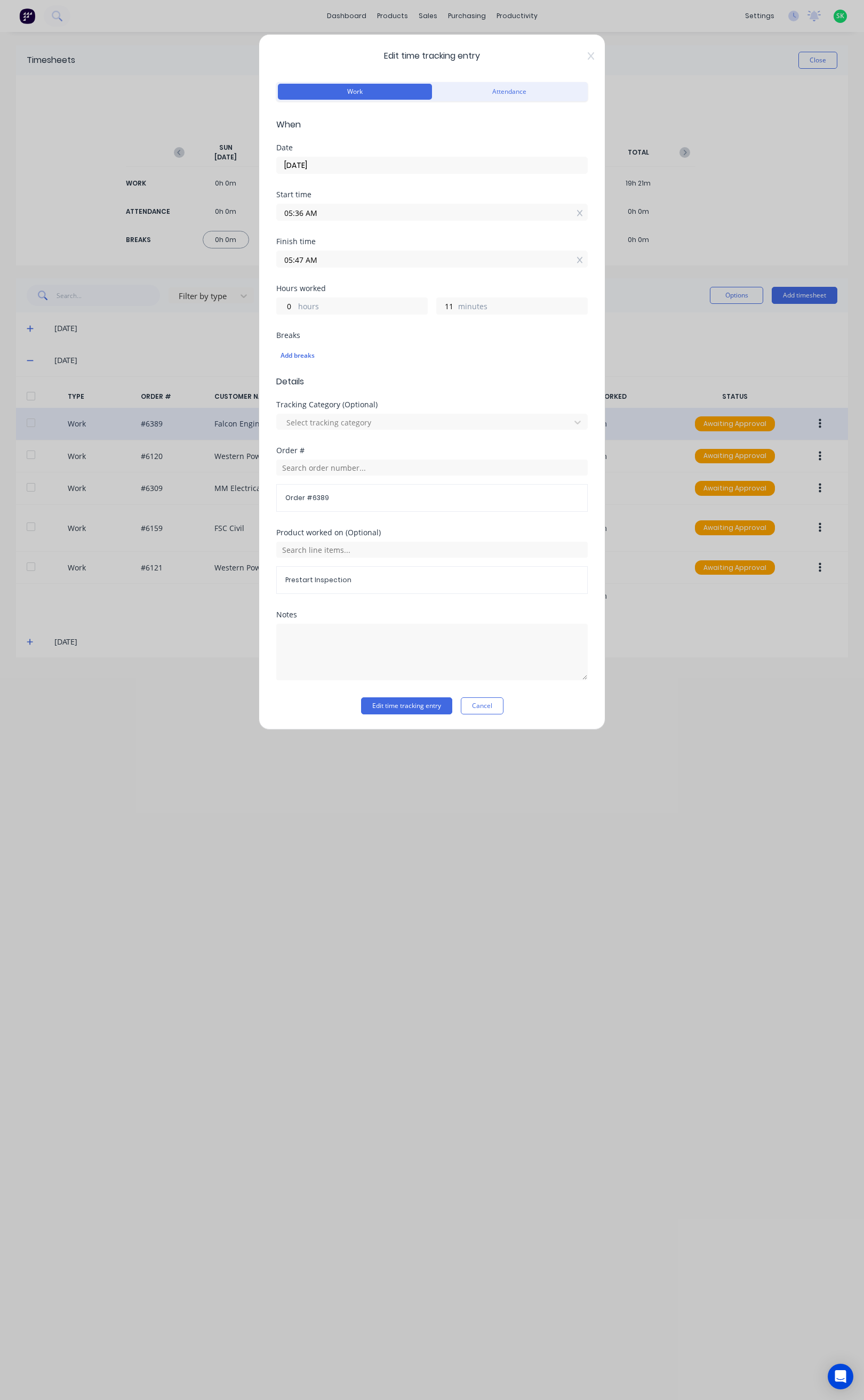
click at [333, 213] on input "05:36 AM" at bounding box center [432, 212] width 310 height 16
type input "05:33 AM"
type input "14"
type input "05:32 AM"
type input "15"
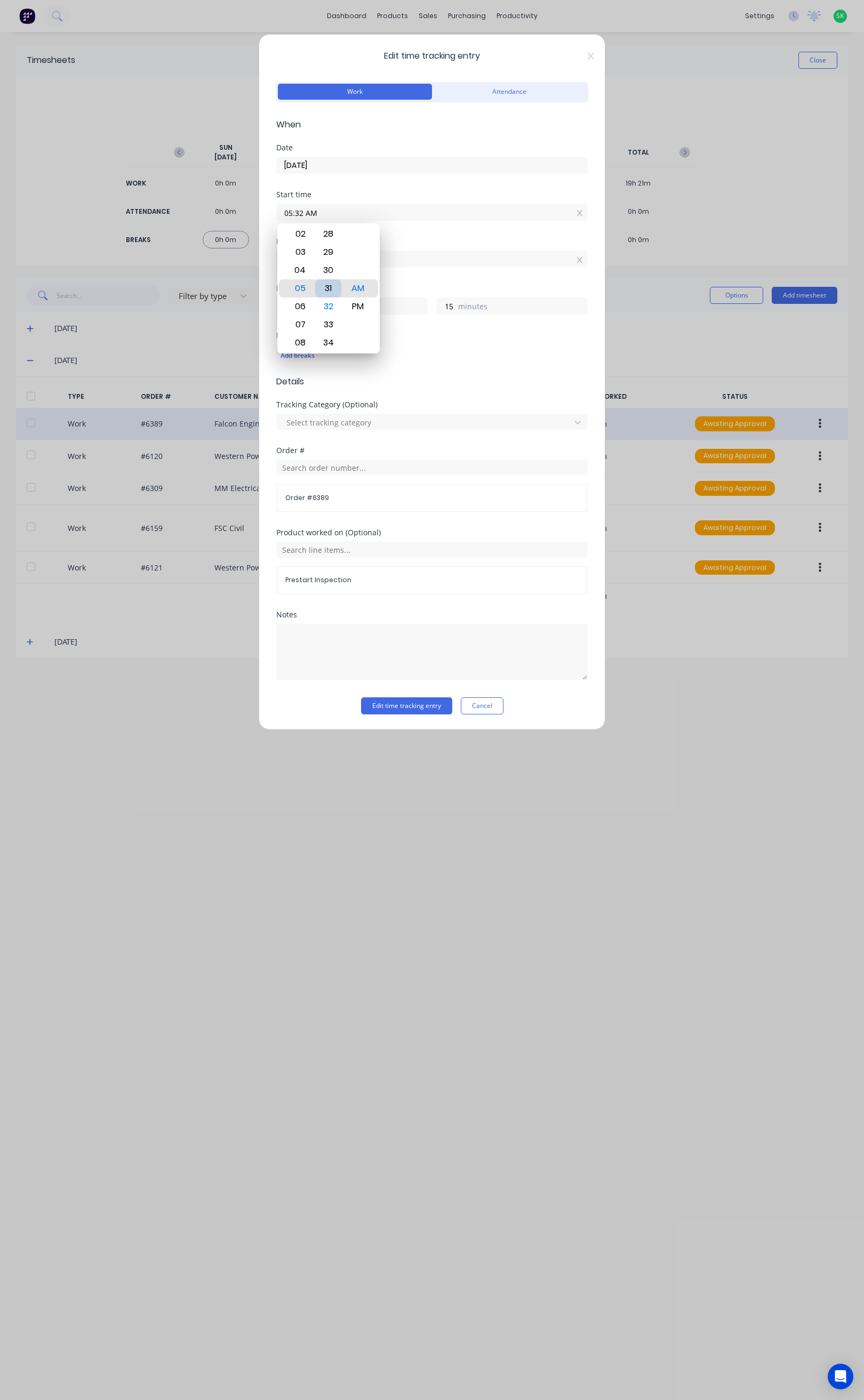
type input "05:31 AM"
type input "16"
type input "05:30 AM"
type input "17"
click at [333, 284] on div "30" at bounding box center [328, 289] width 26 height 18
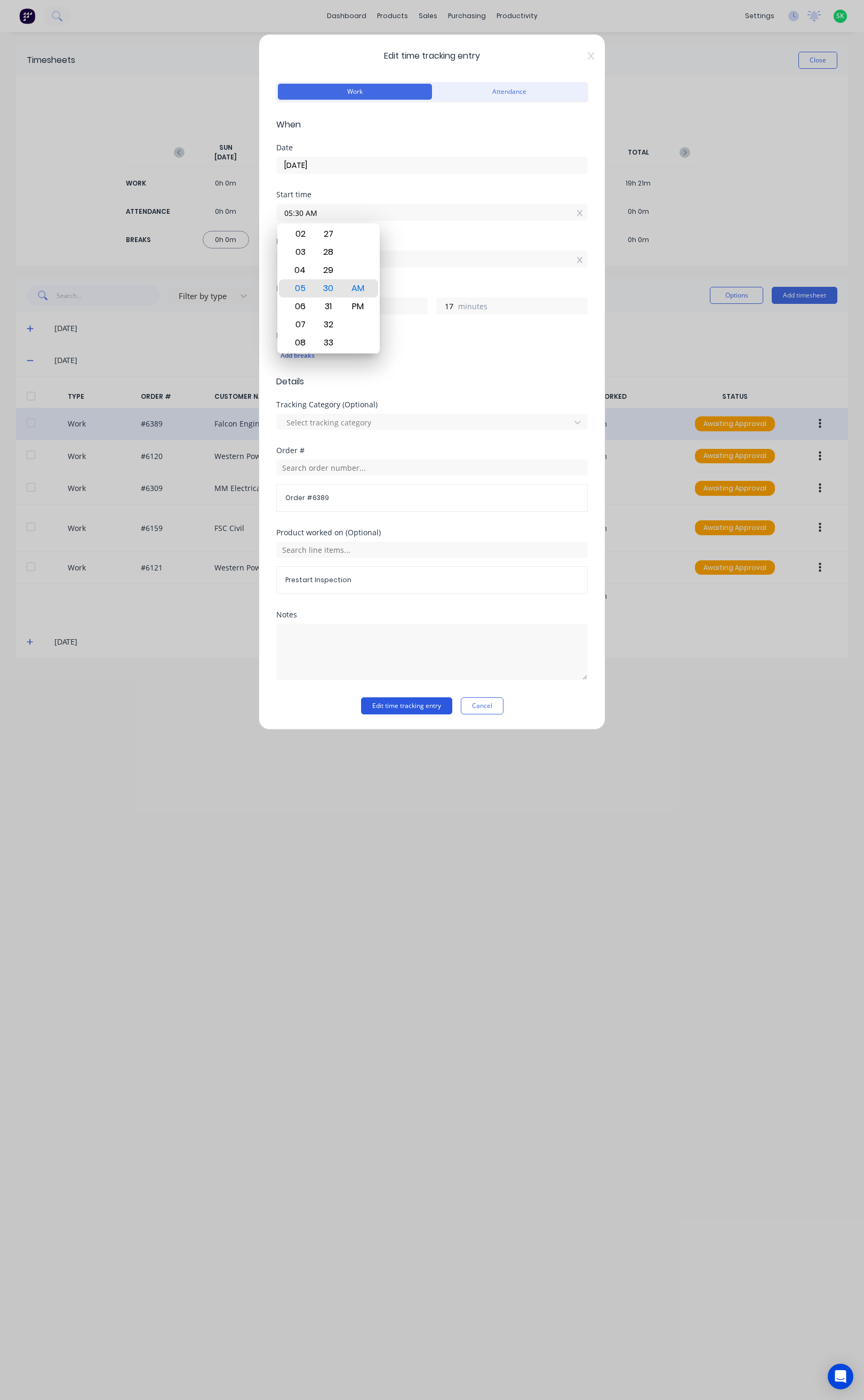
click at [416, 712] on button "Edit time tracking entry" at bounding box center [406, 706] width 91 height 17
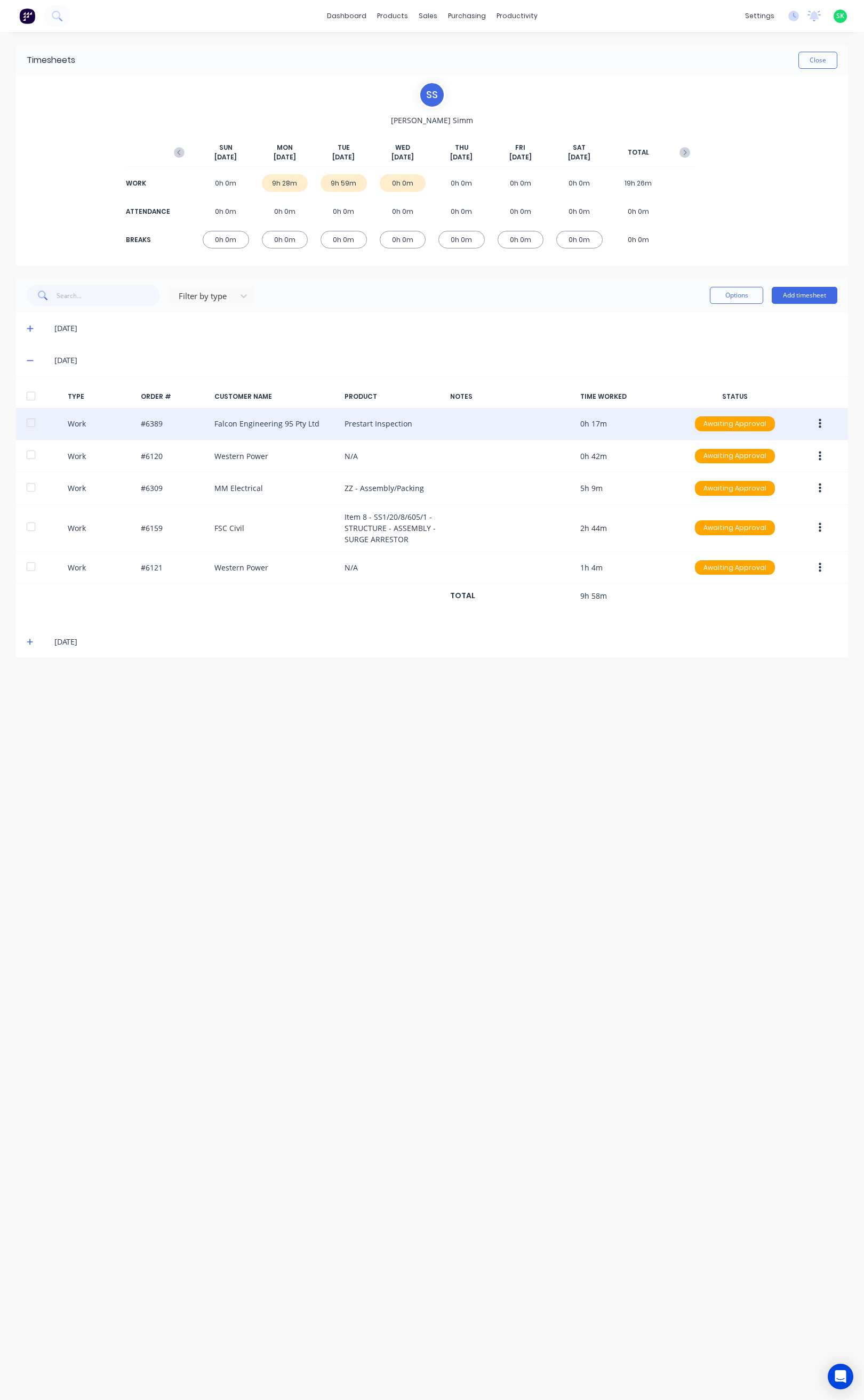
click at [28, 360] on icon at bounding box center [30, 360] width 7 height 7
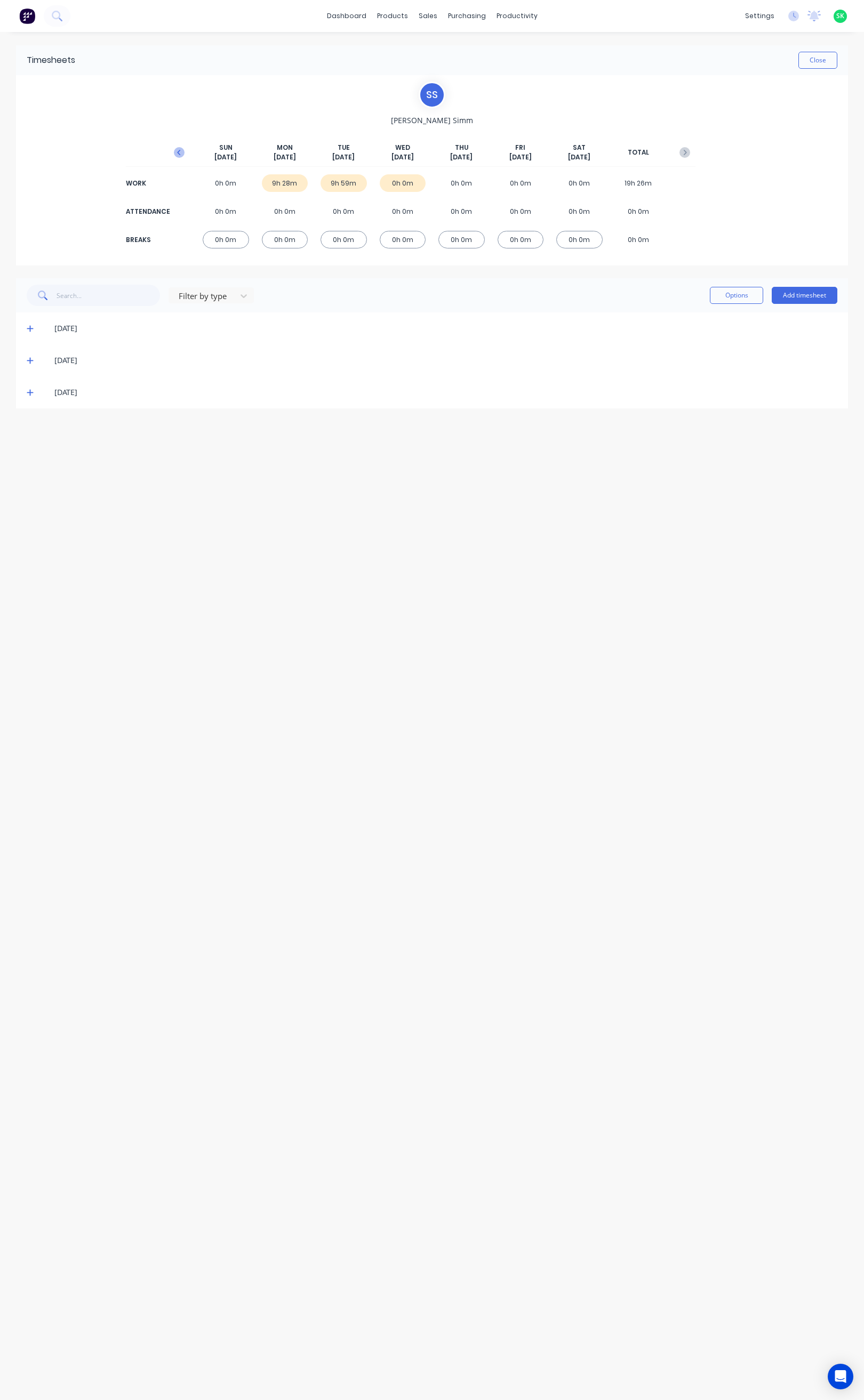
click at [179, 154] on icon "button" at bounding box center [179, 152] width 3 height 5
click at [29, 425] on icon at bounding box center [29, 425] width 6 height 6
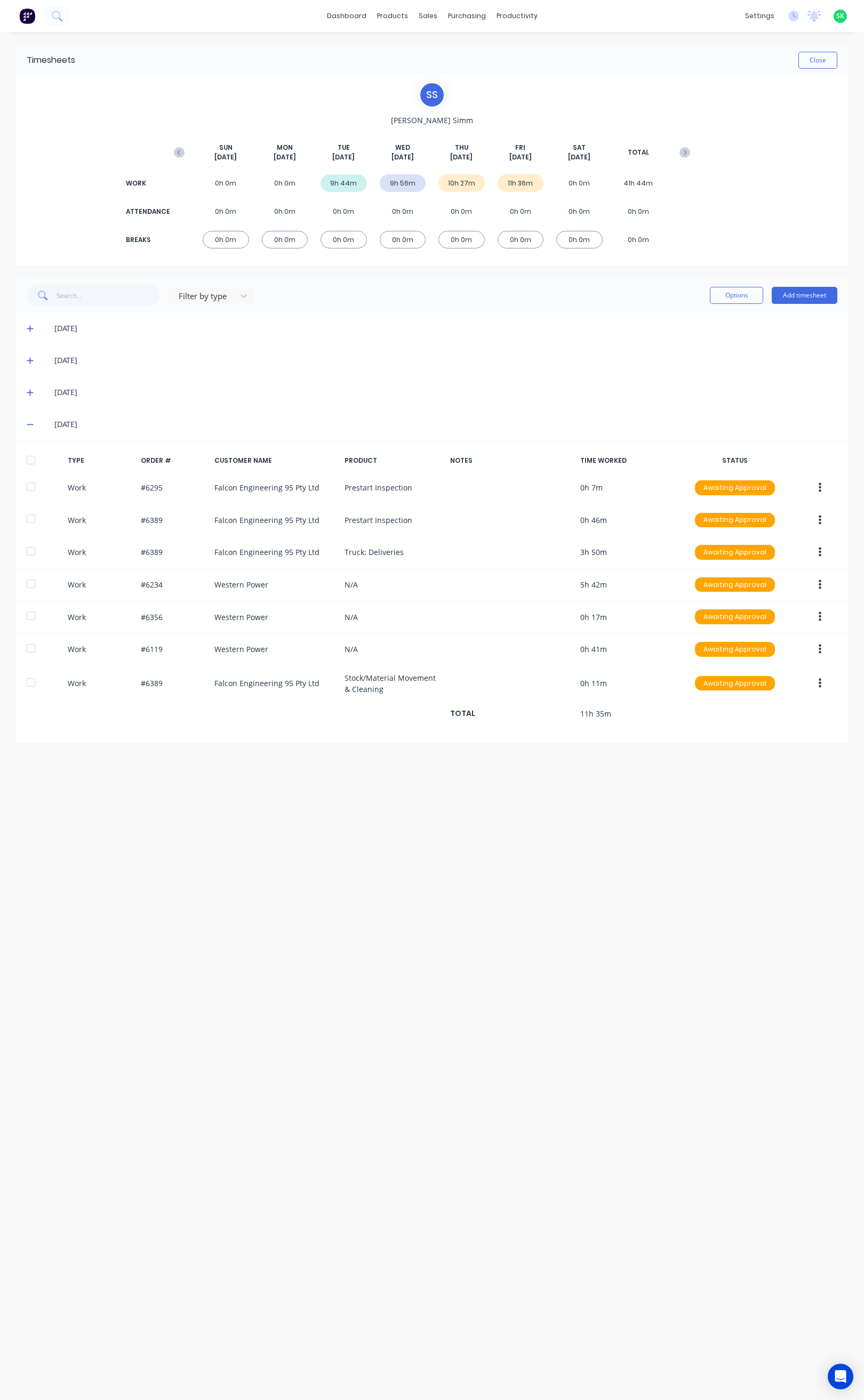
click at [30, 422] on icon at bounding box center [30, 424] width 7 height 7
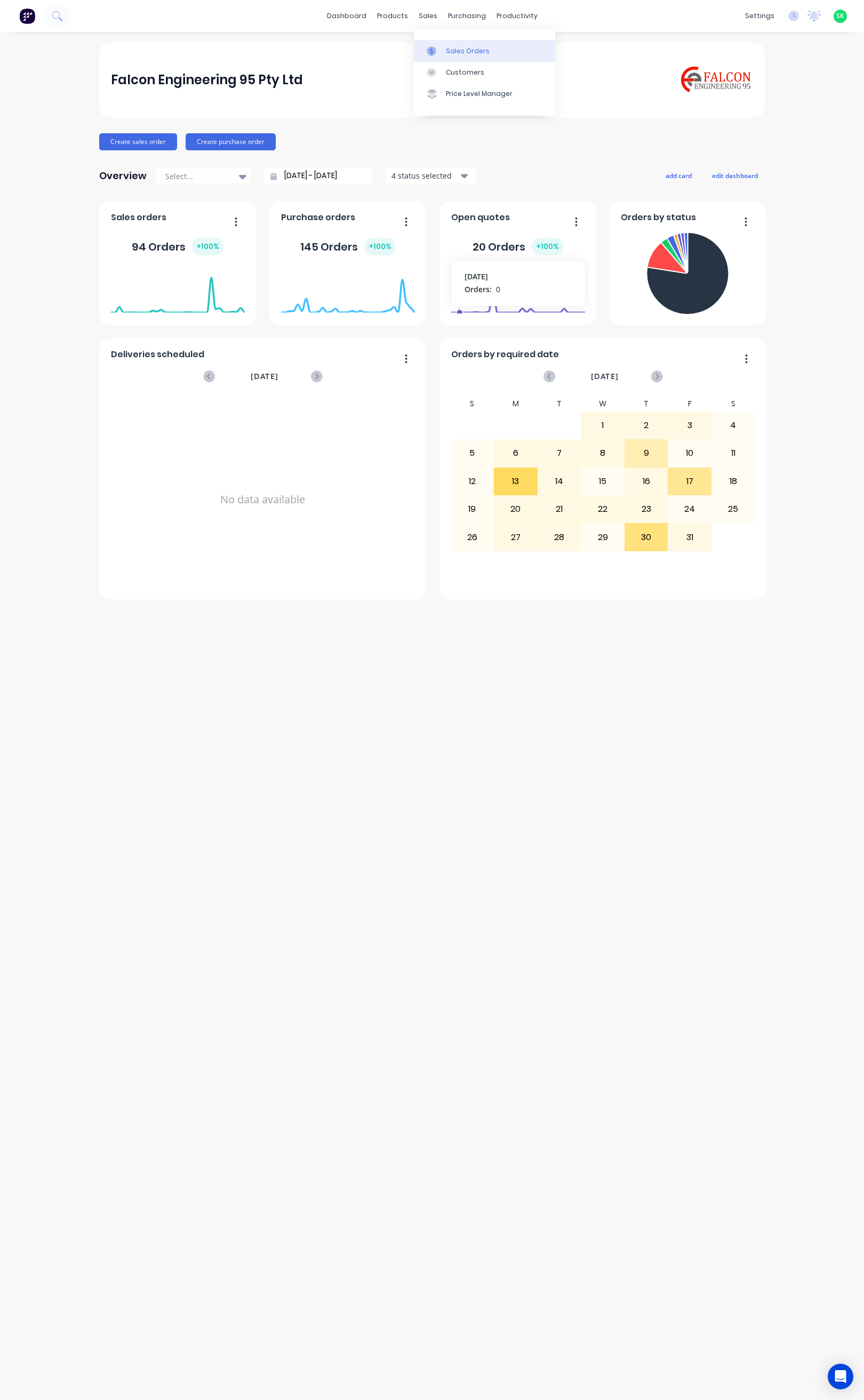
click at [440, 47] on div at bounding box center [435, 51] width 16 height 10
